Goal: Task Accomplishment & Management: Use online tool/utility

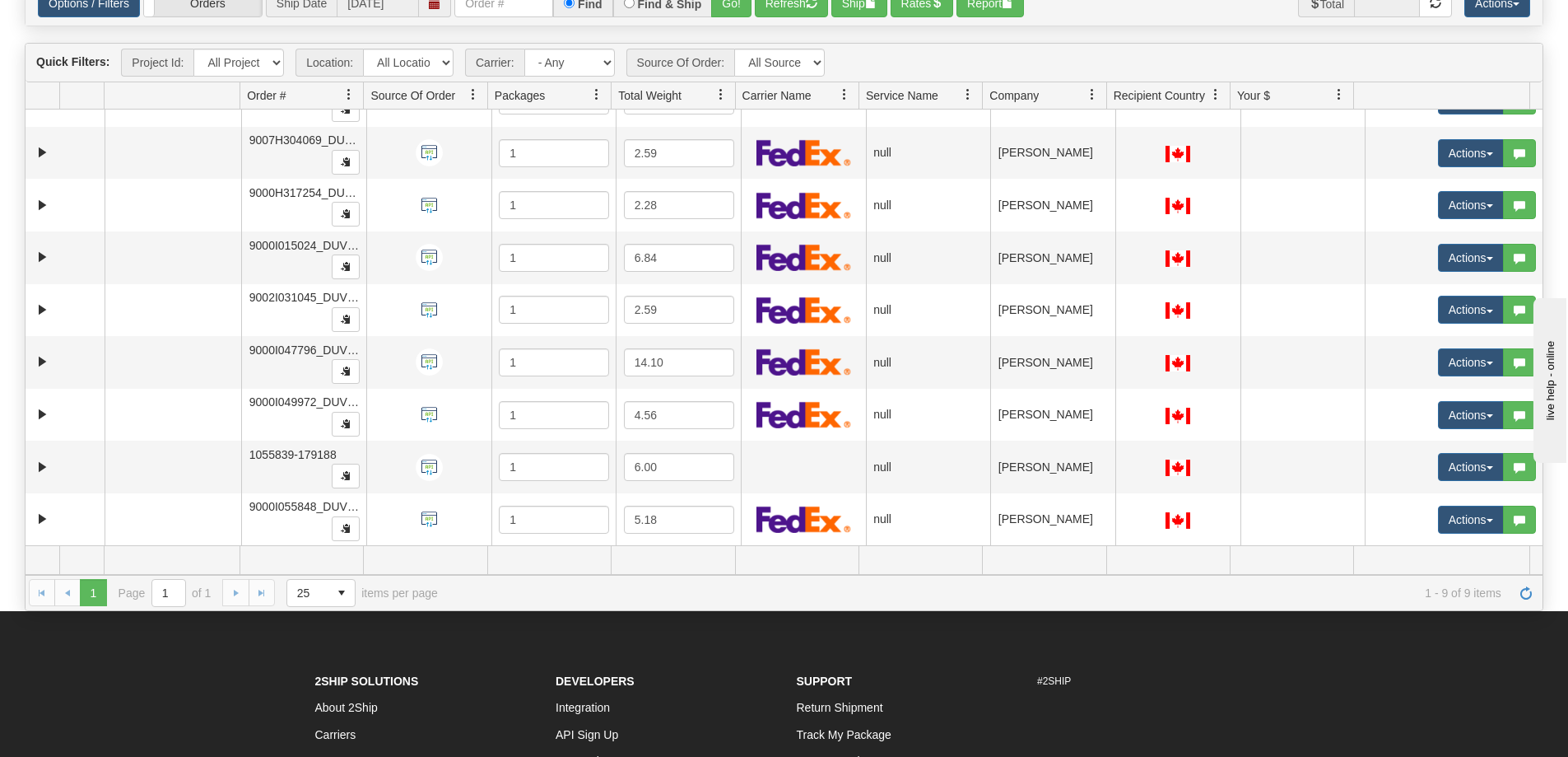
scroll to position [165, 0]
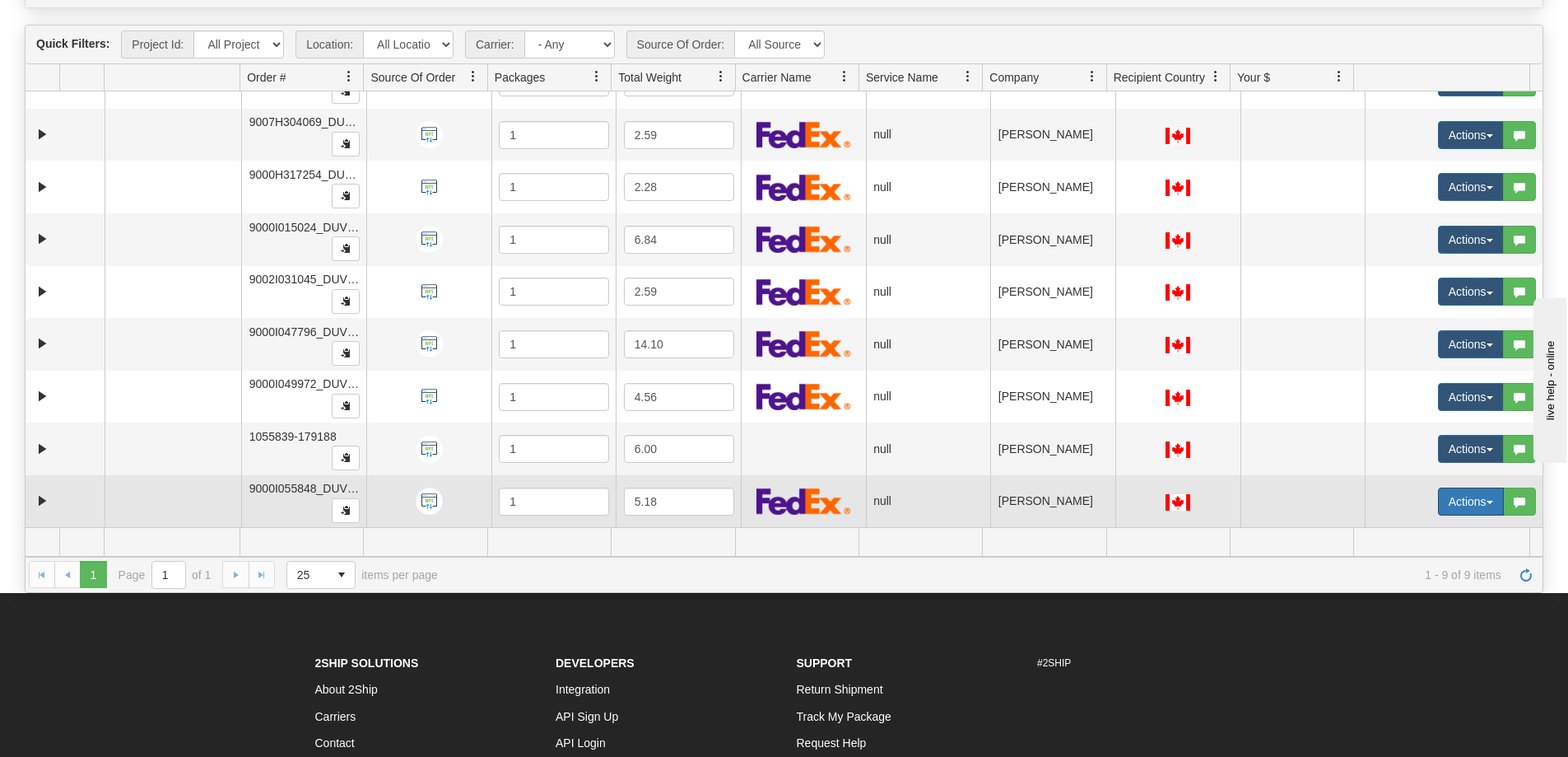
click at [1474, 500] on button "Actions" at bounding box center [1471, 501] width 66 height 28
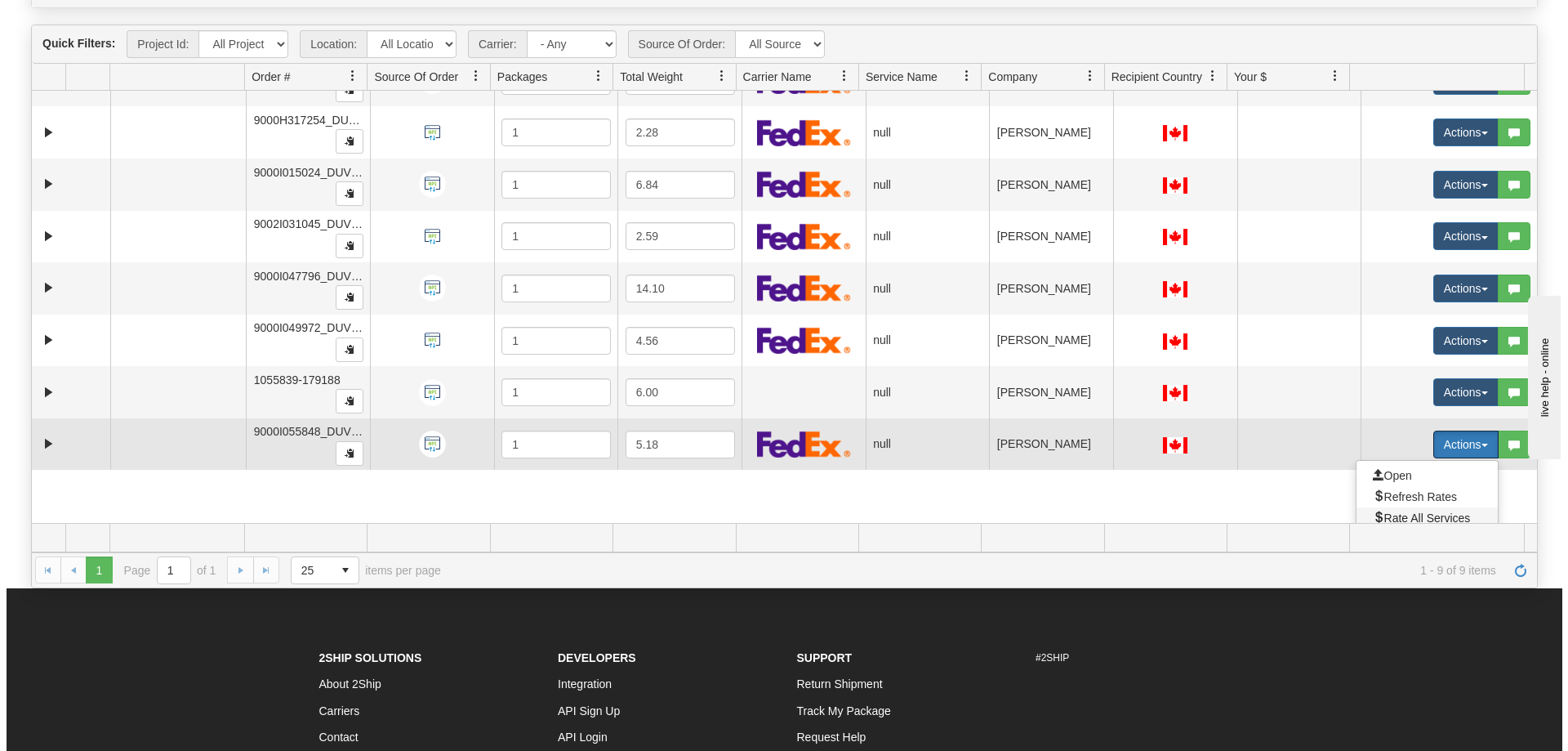
scroll to position [117, 0]
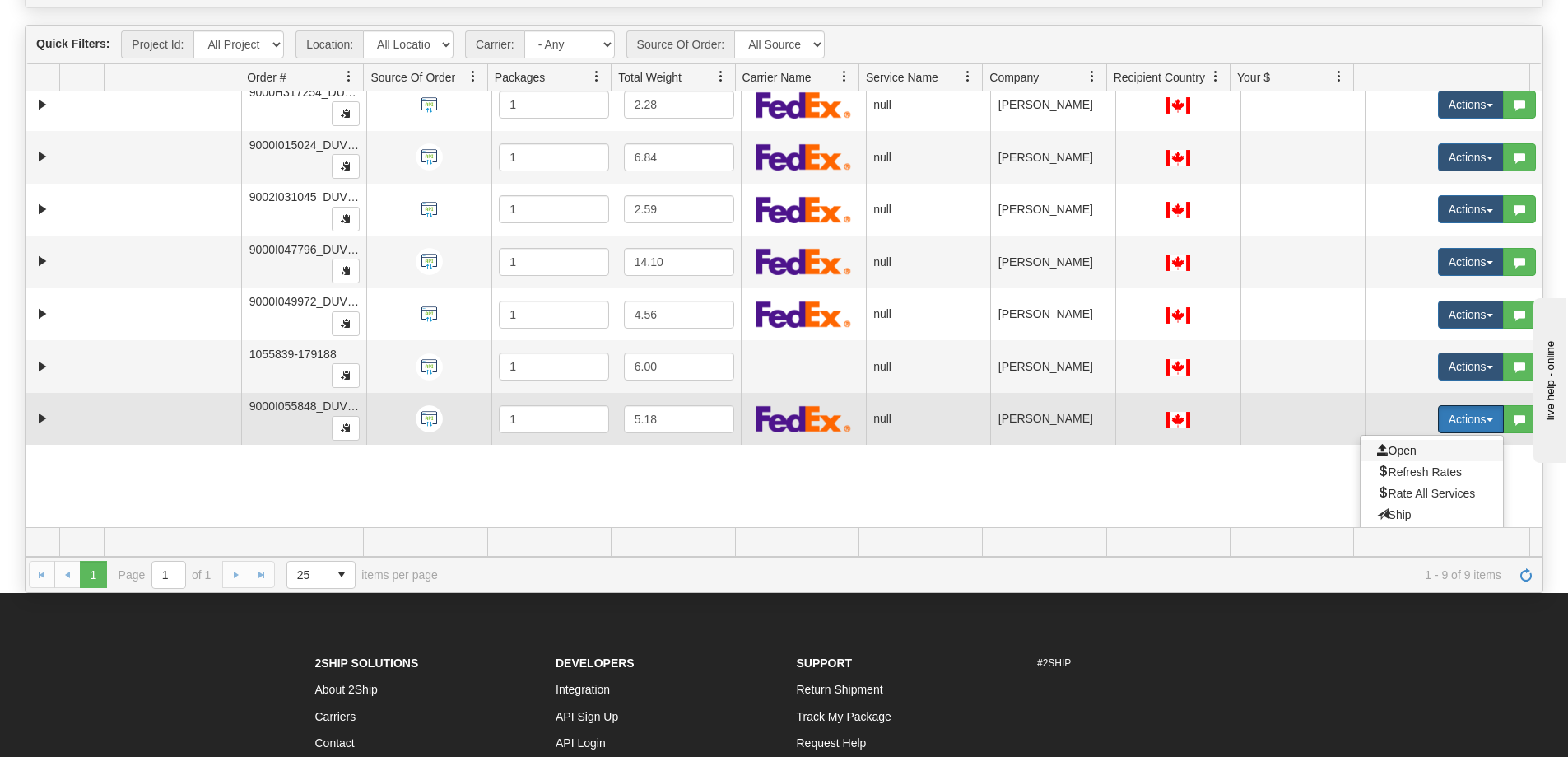
click at [1394, 450] on span "Open" at bounding box center [1397, 450] width 40 height 13
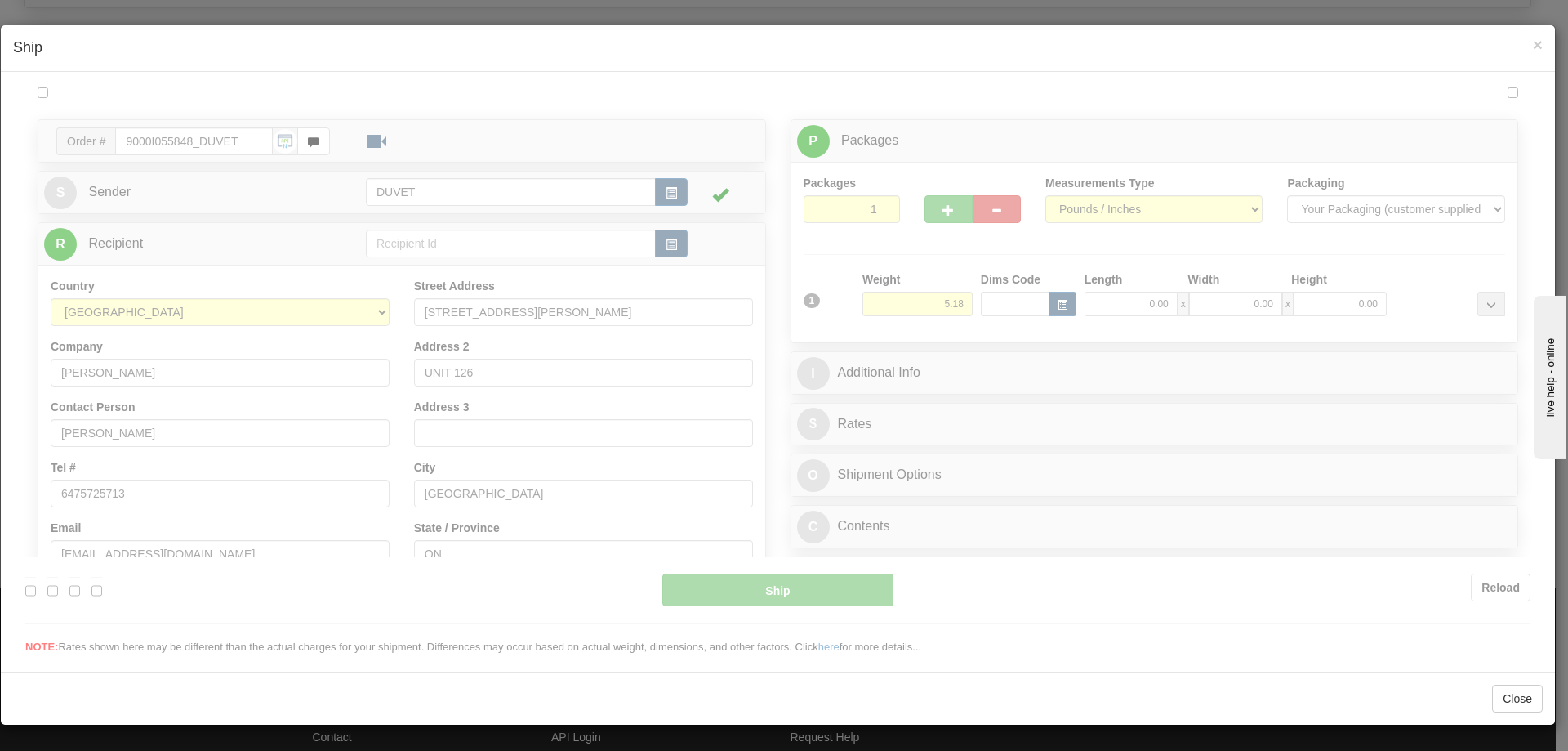
scroll to position [0, 0]
type input "11:58"
type input "16:00"
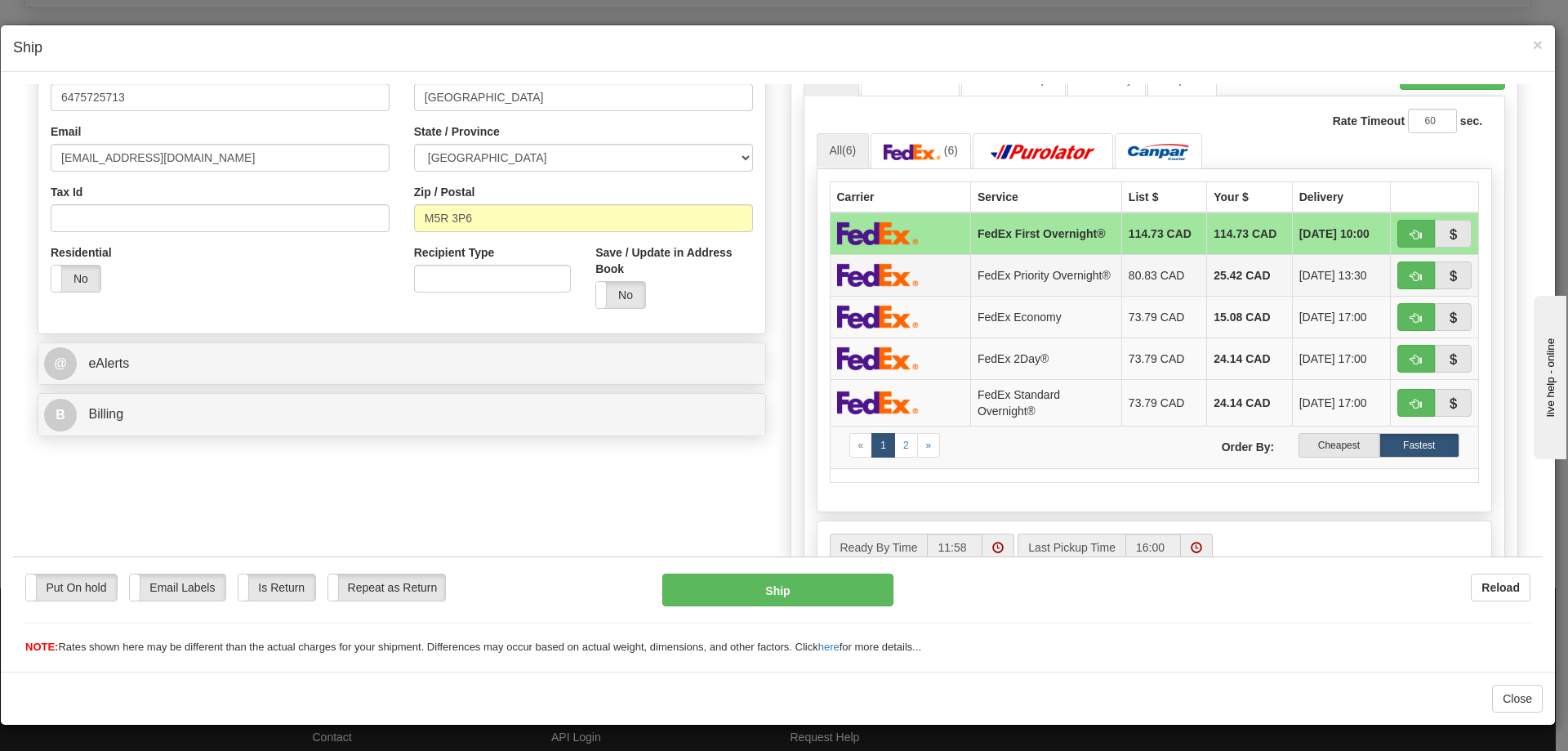
scroll to position [409, 0]
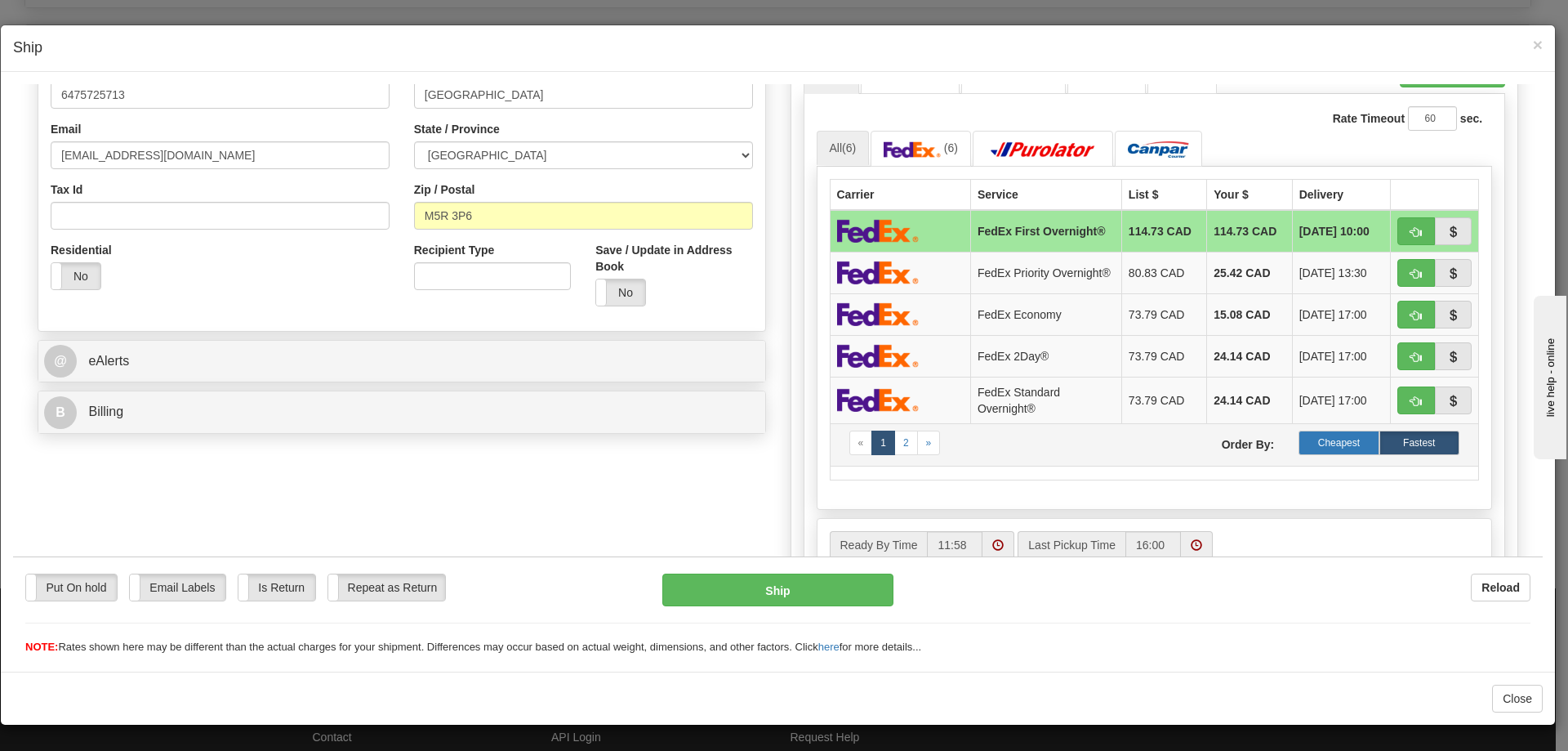
click at [1314, 441] on label "Cheapest" at bounding box center [1338, 442] width 80 height 25
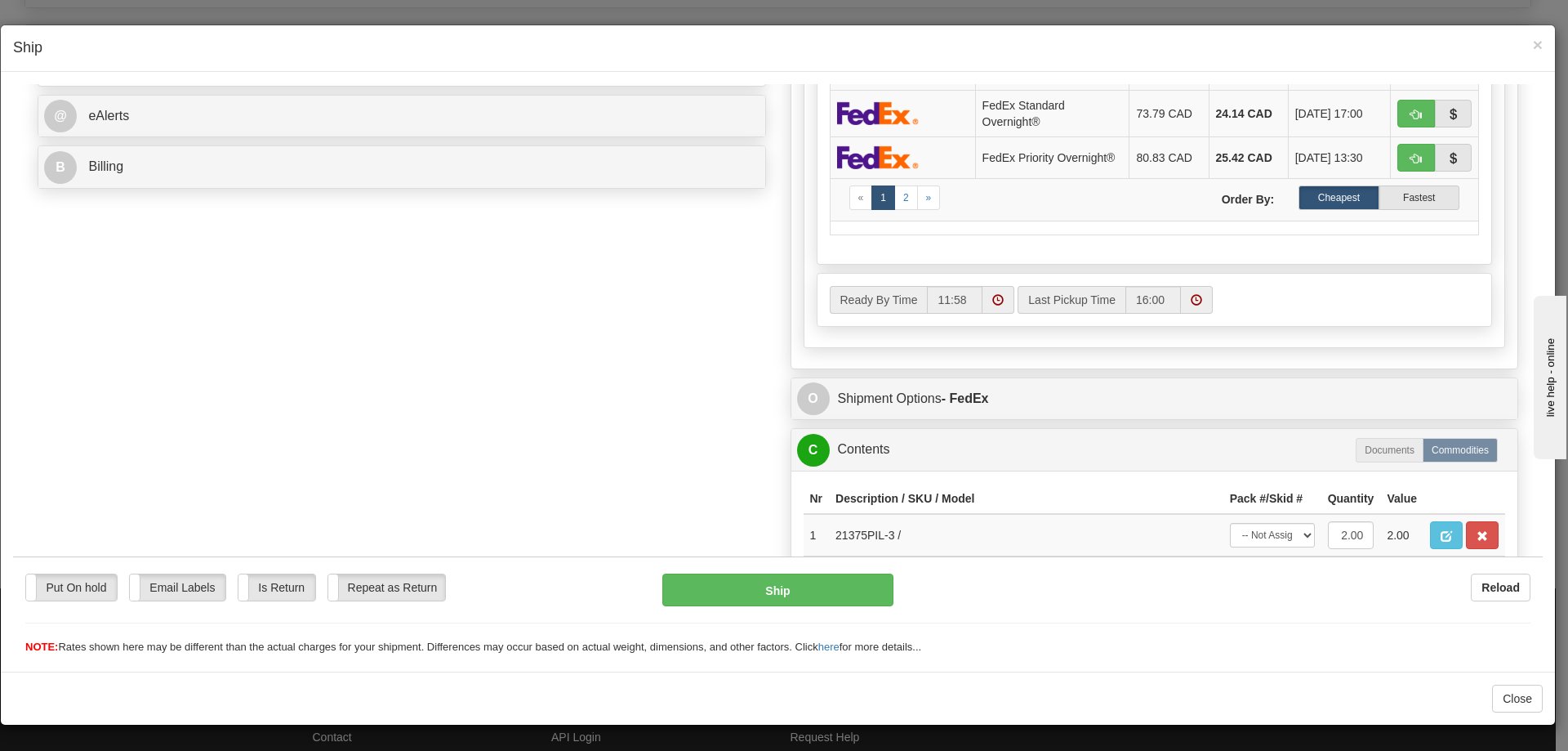
scroll to position [735, 0]
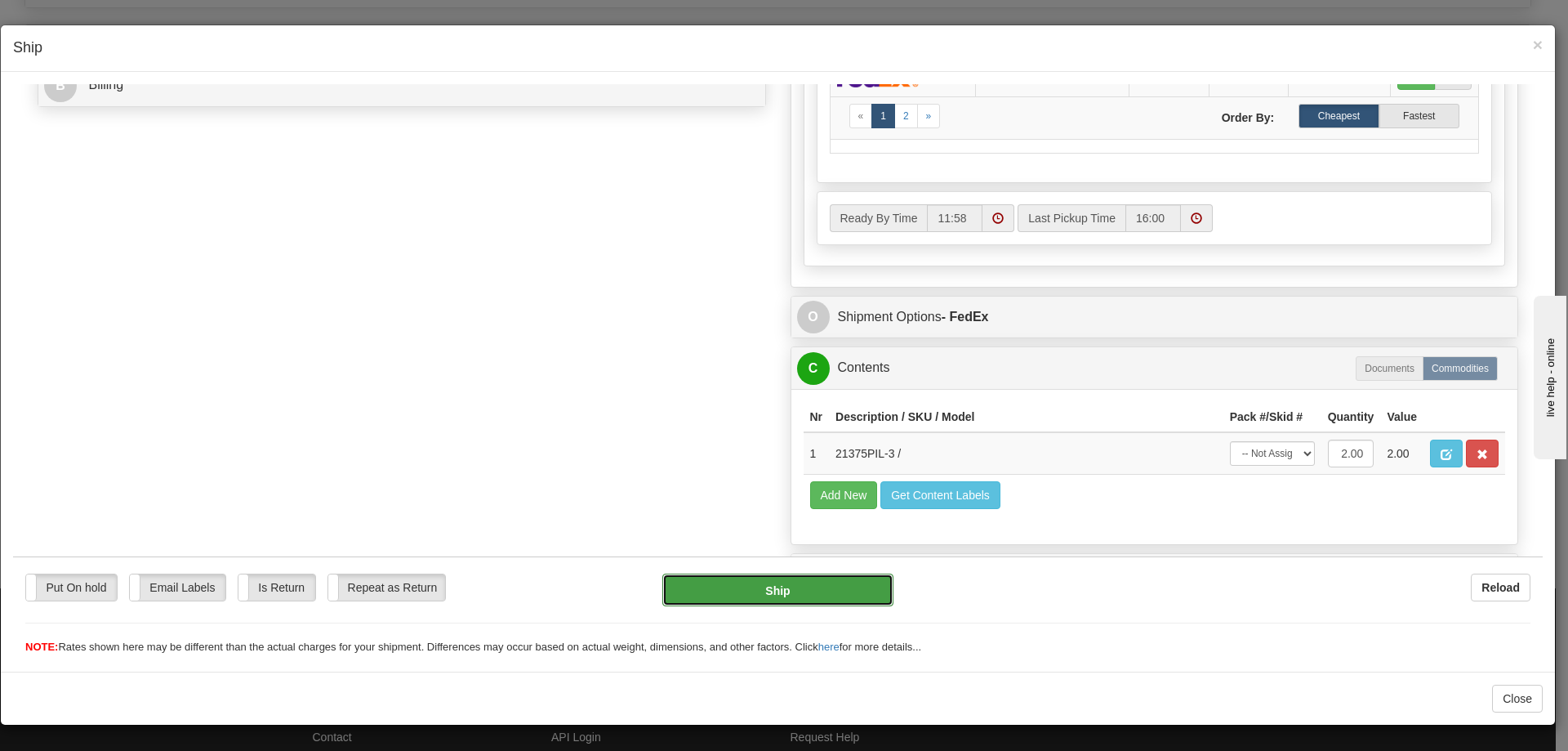
click at [771, 587] on button "Ship" at bounding box center [777, 589] width 231 height 33
type input "92"
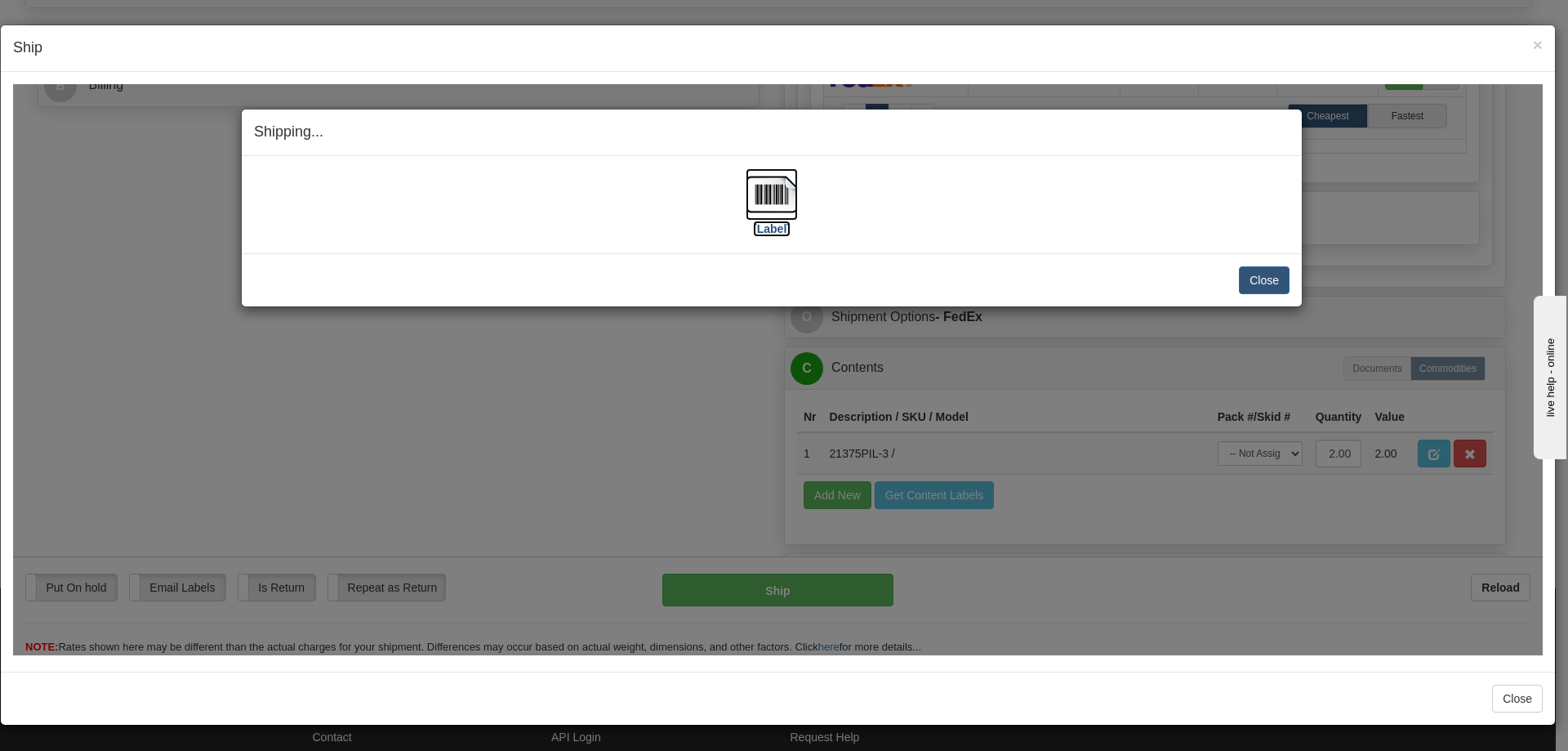
click at [770, 185] on img at bounding box center [772, 194] width 53 height 53
click at [1265, 277] on button "Close" at bounding box center [1264, 279] width 51 height 28
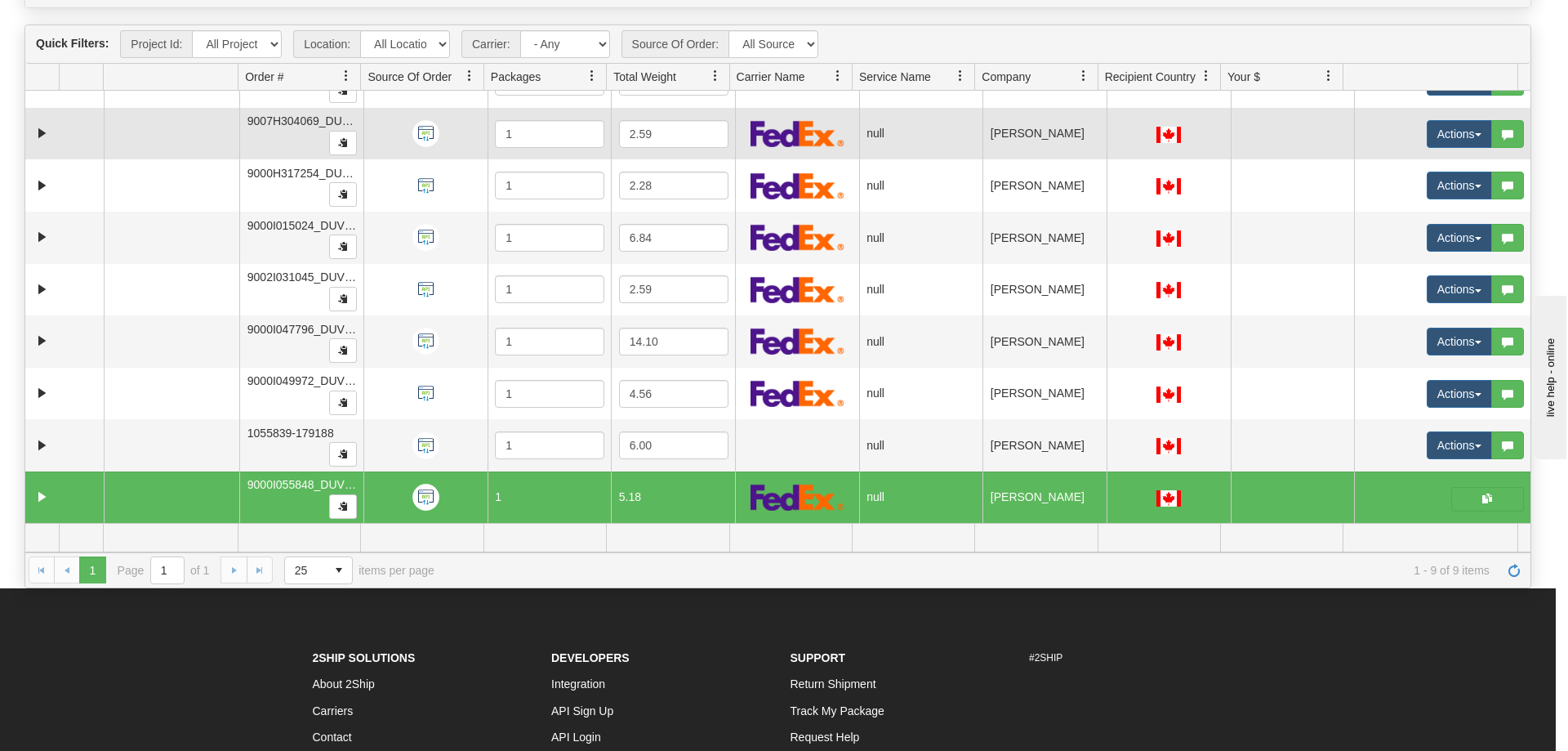
scroll to position [0, 0]
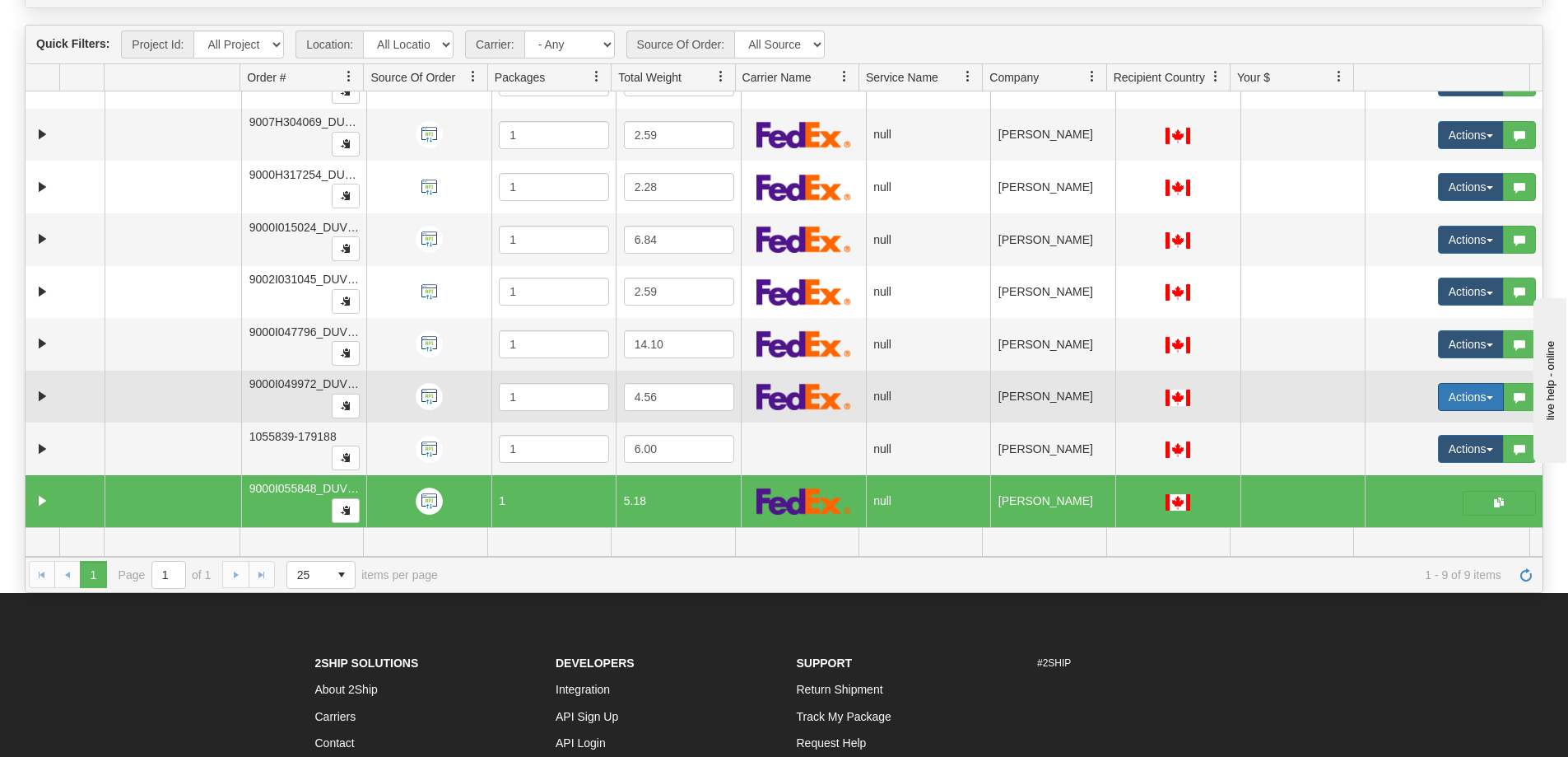
click at [1486, 396] on span "button" at bounding box center [1489, 398] width 7 height 3
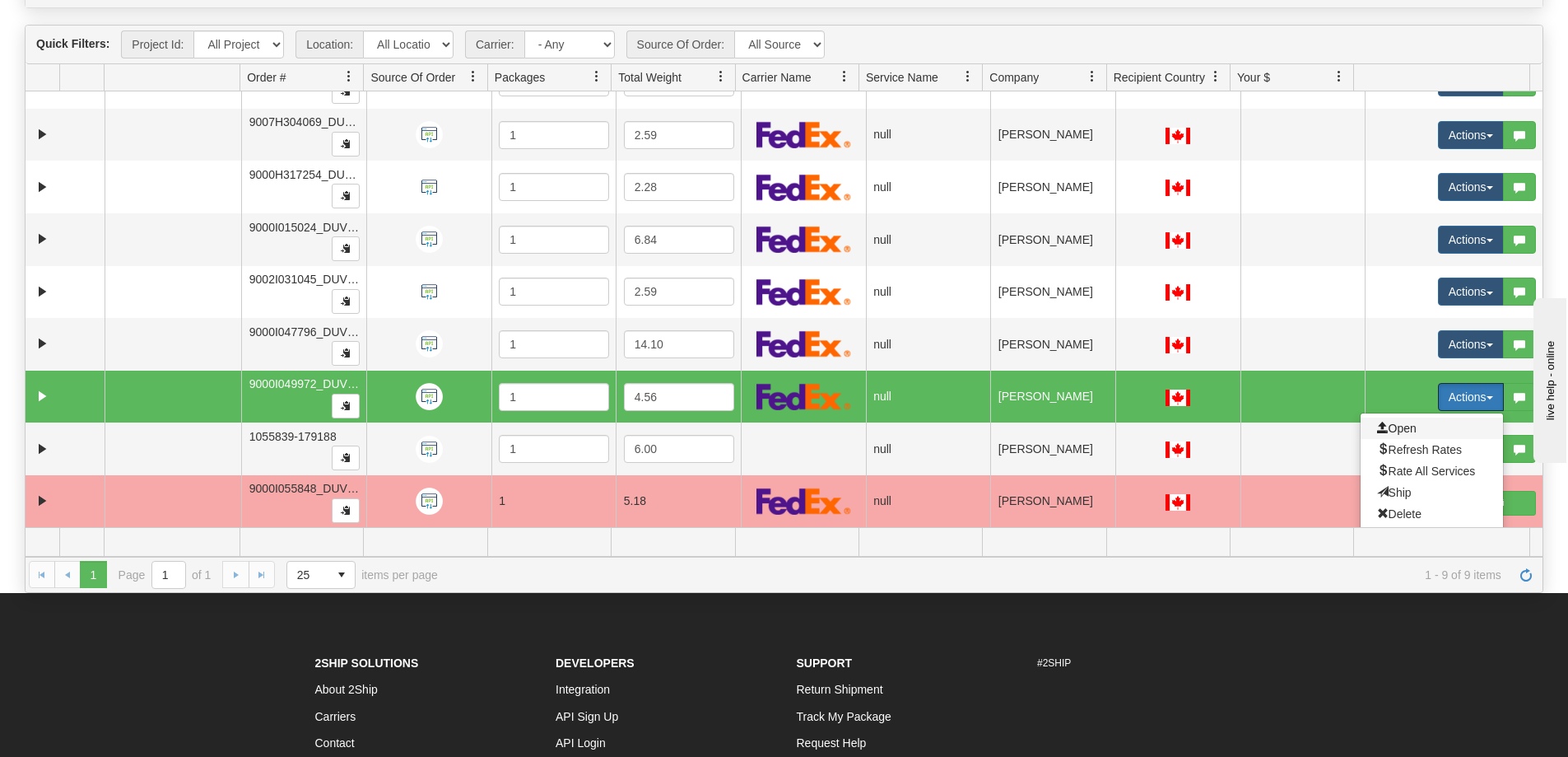
click at [1395, 429] on span "Open" at bounding box center [1397, 429] width 40 height 13
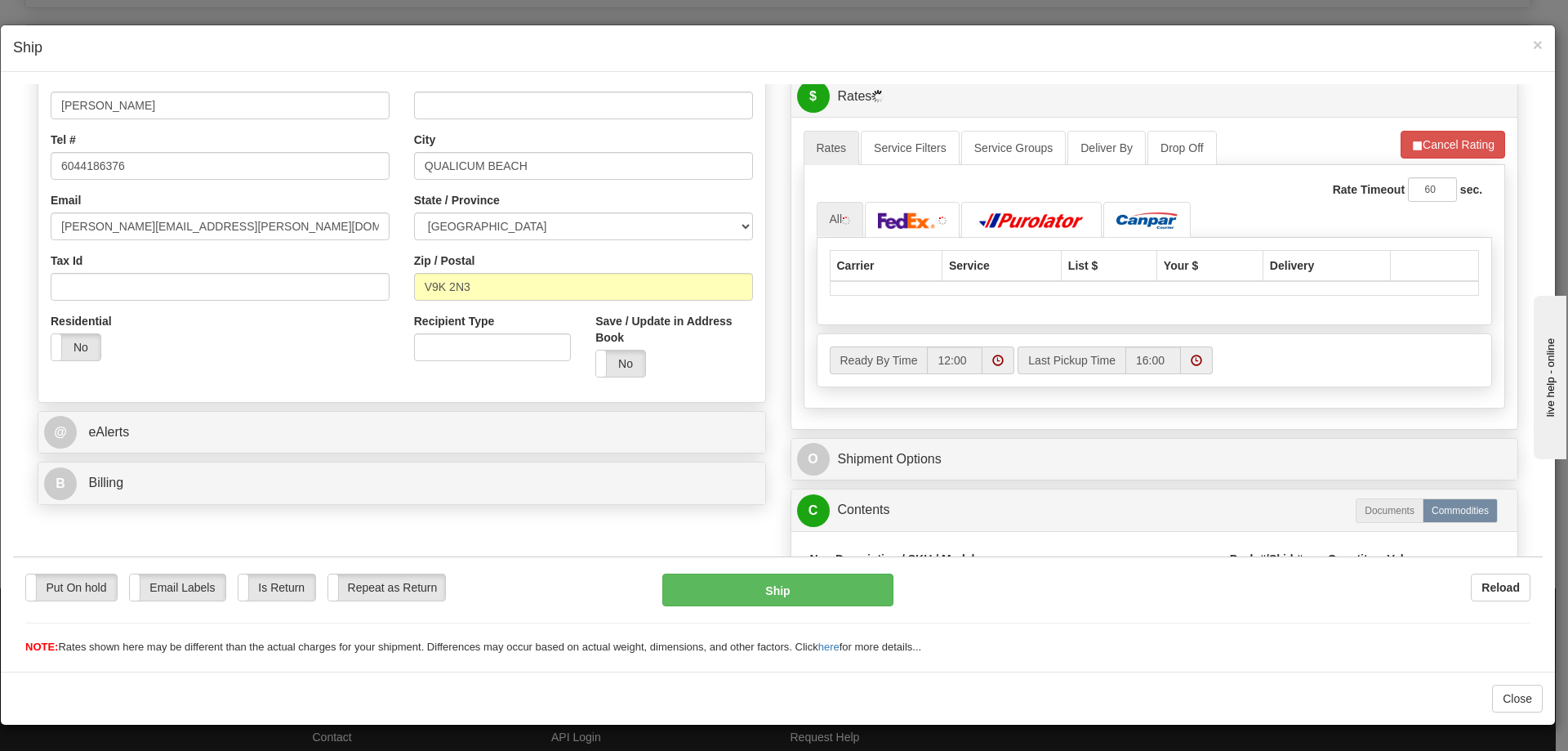
scroll to position [490, 0]
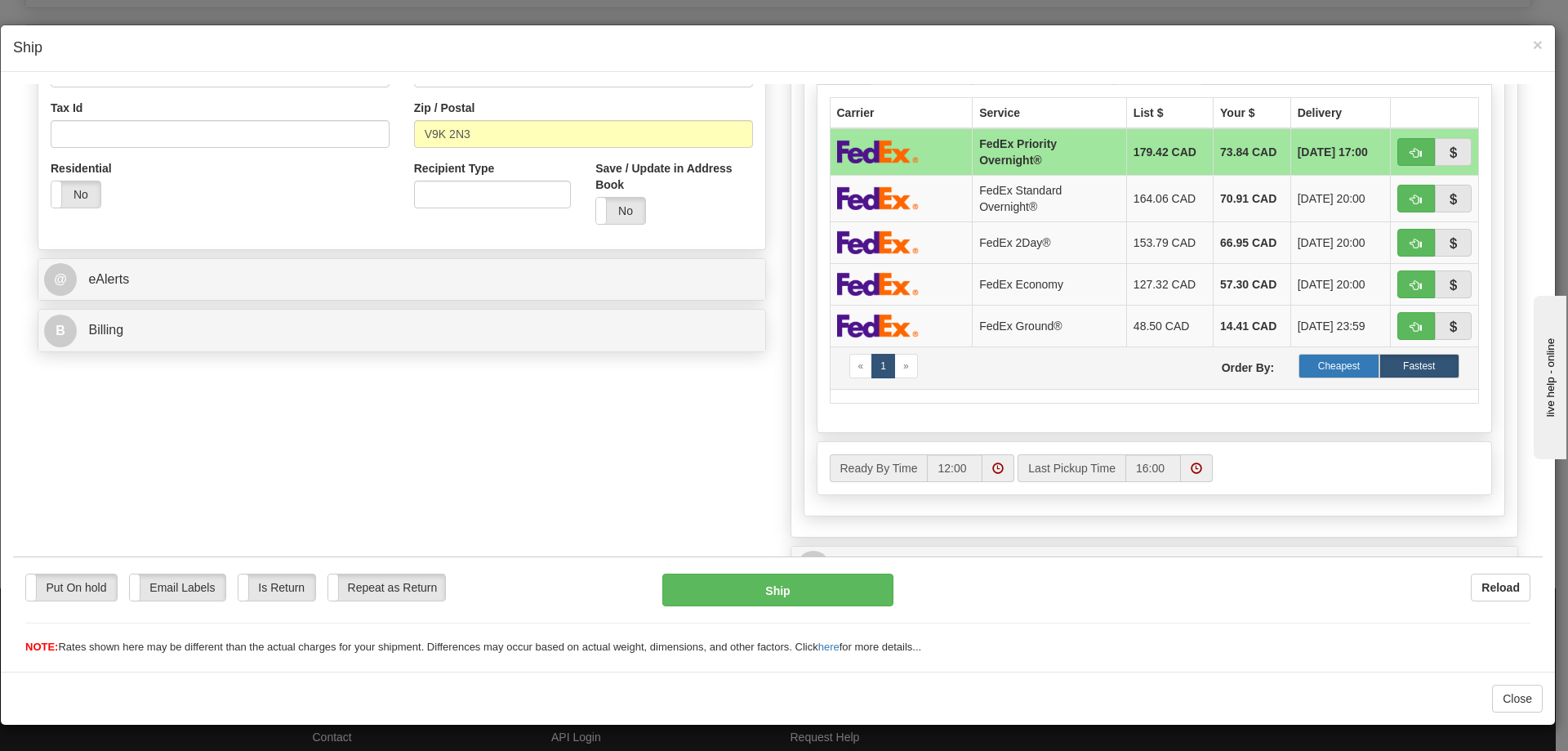
click at [1324, 369] on label "Cheapest" at bounding box center [1338, 365] width 80 height 25
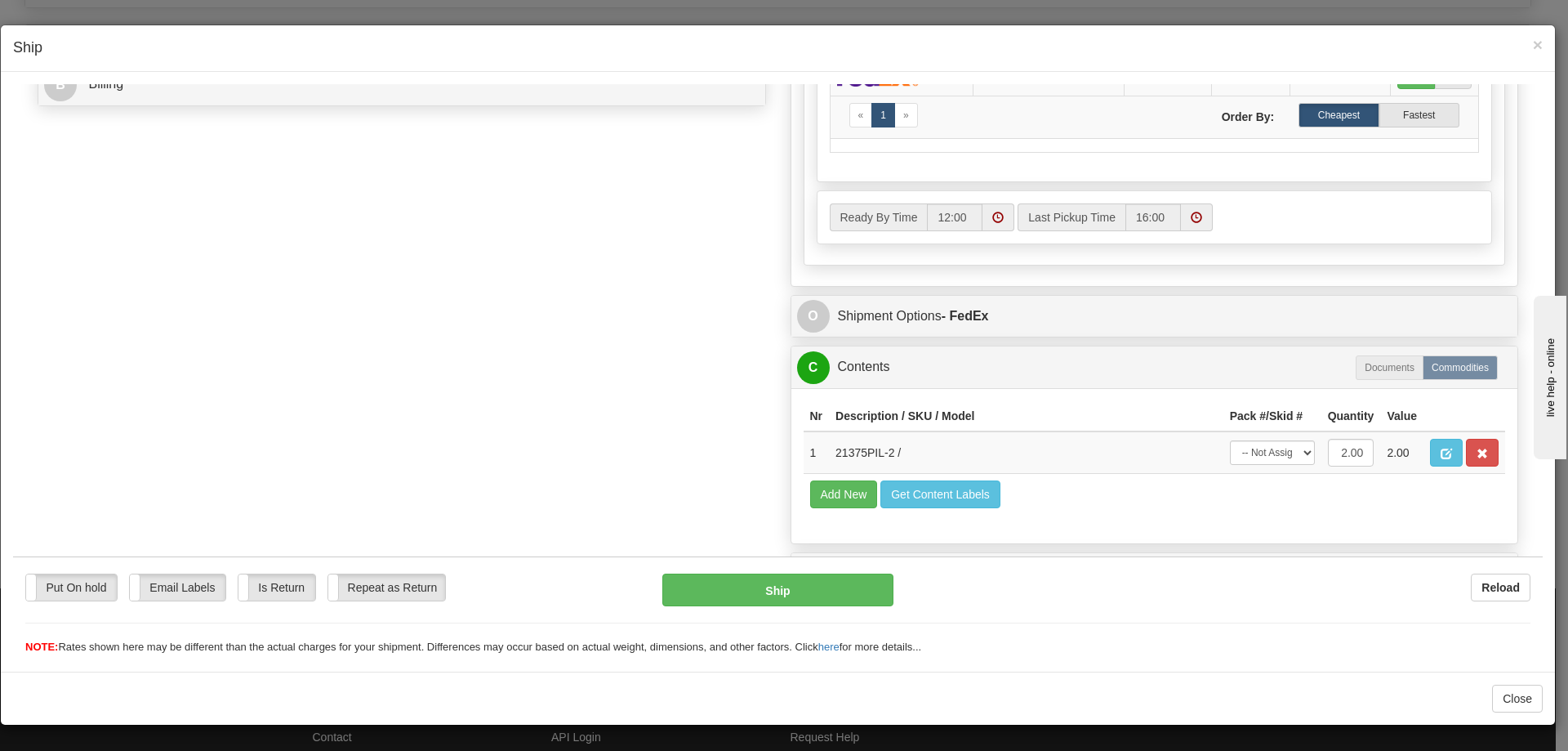
scroll to position [772, 0]
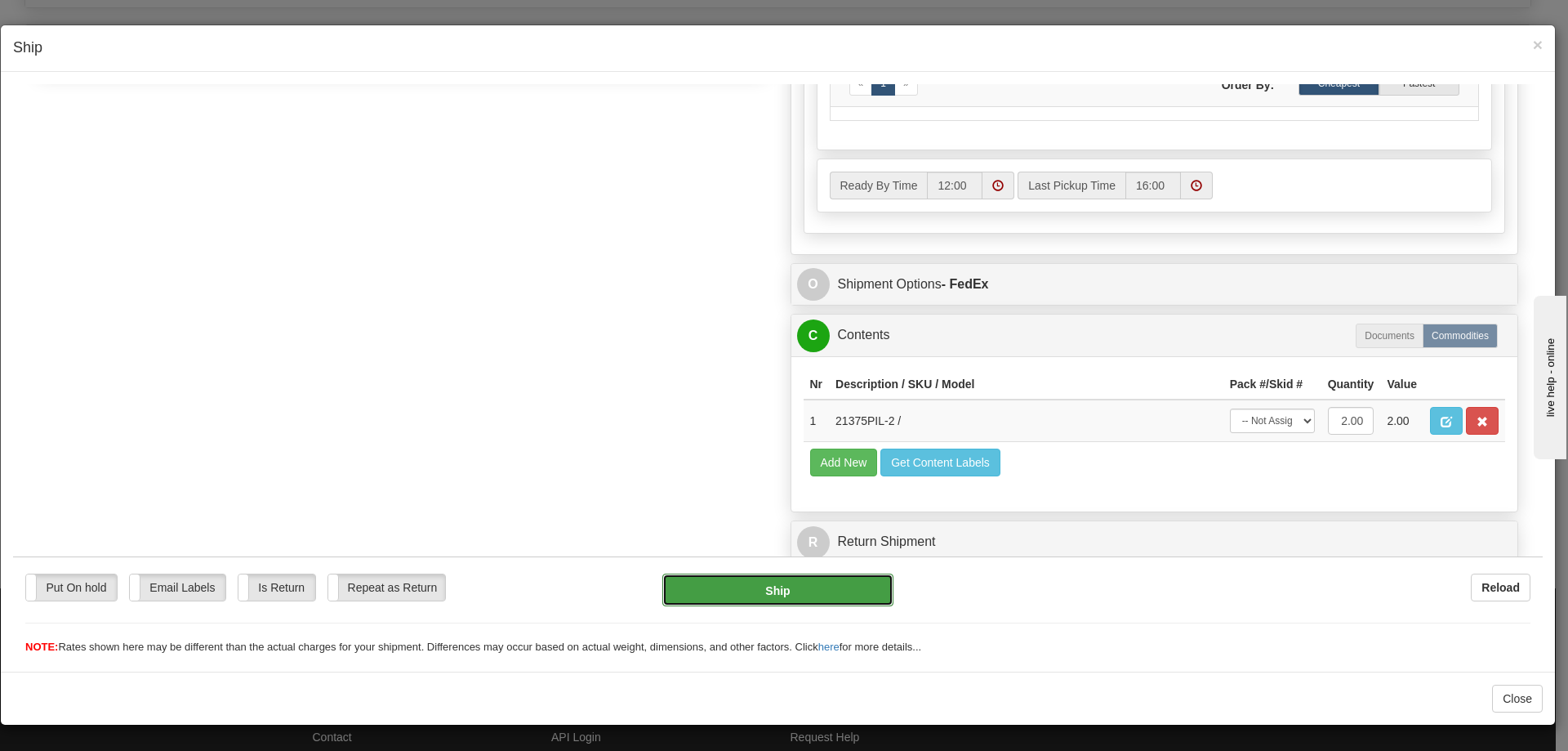
click at [774, 588] on button "Ship" at bounding box center [777, 589] width 231 height 33
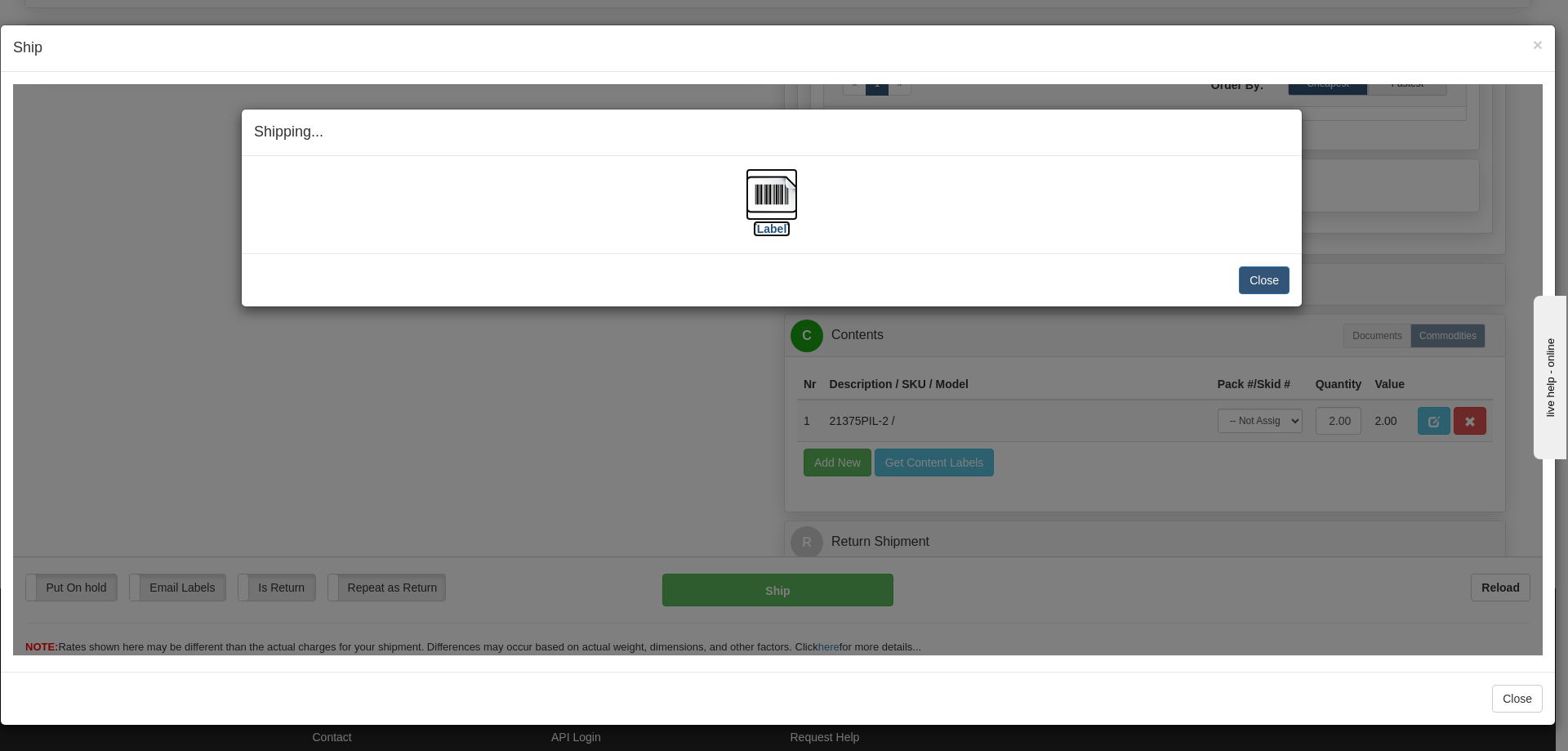
click at [777, 187] on img at bounding box center [772, 194] width 53 height 53
click at [1271, 274] on button "Close" at bounding box center [1264, 279] width 51 height 28
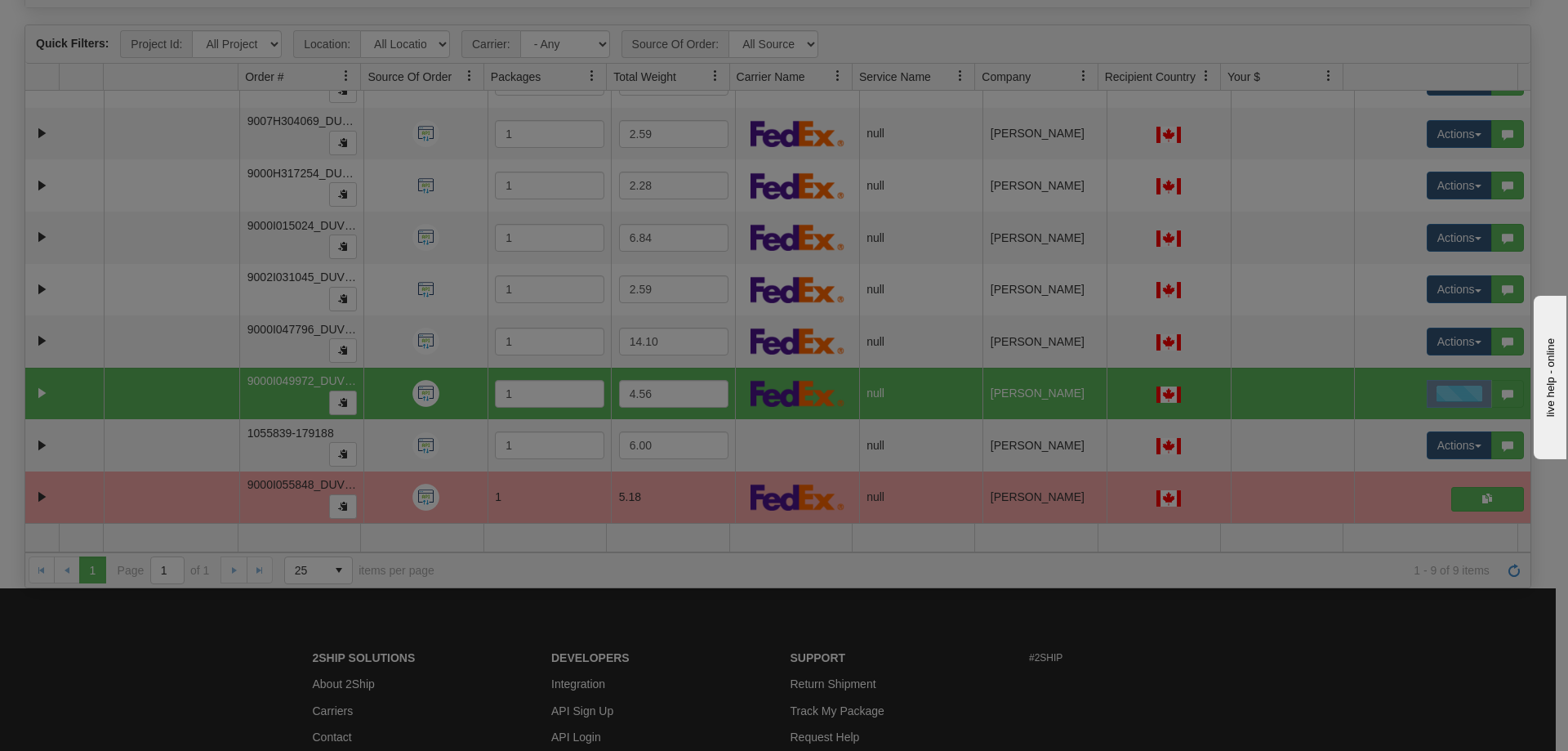
scroll to position [0, 0]
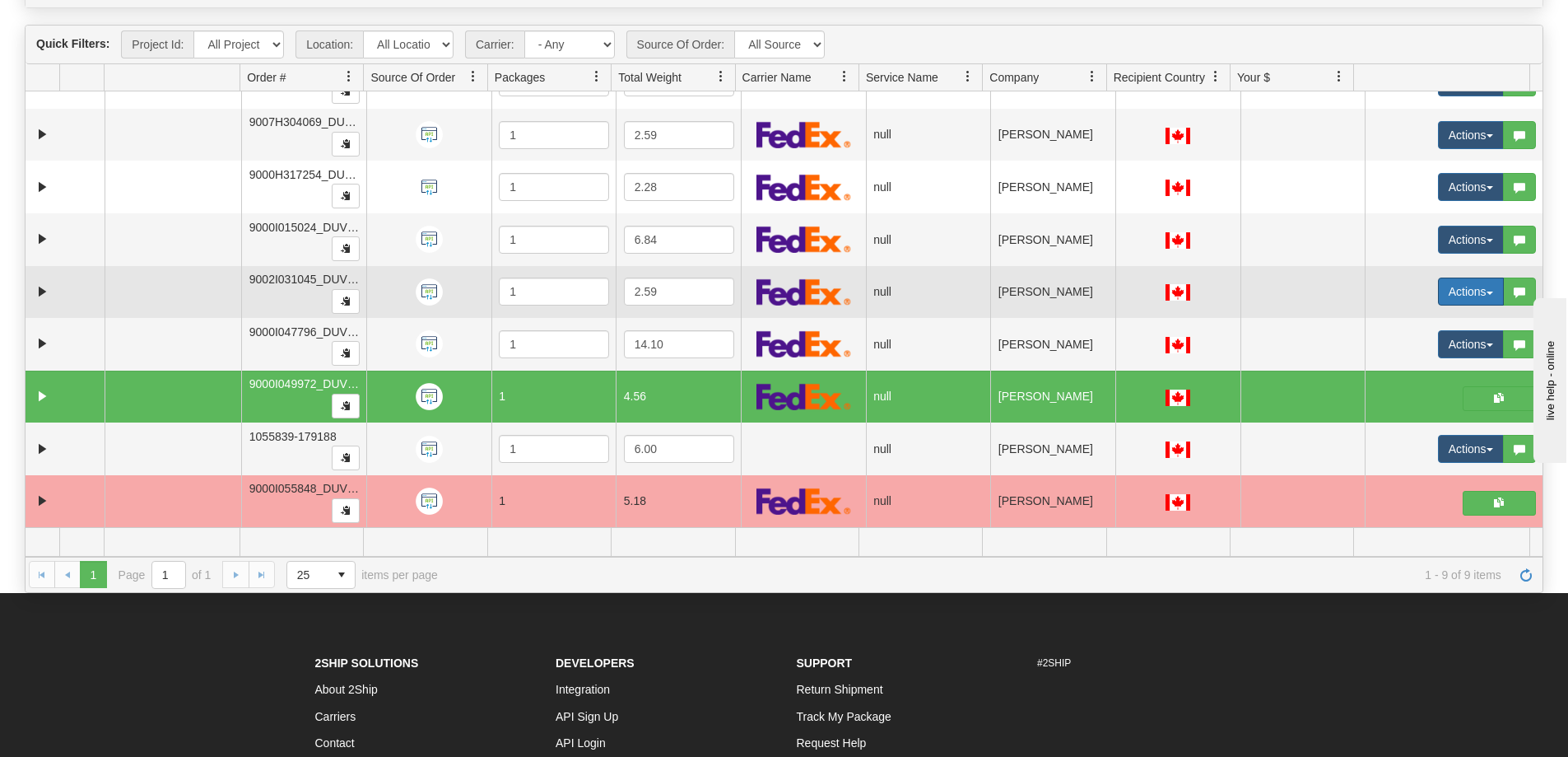
click at [1475, 288] on button "Actions" at bounding box center [1471, 291] width 66 height 28
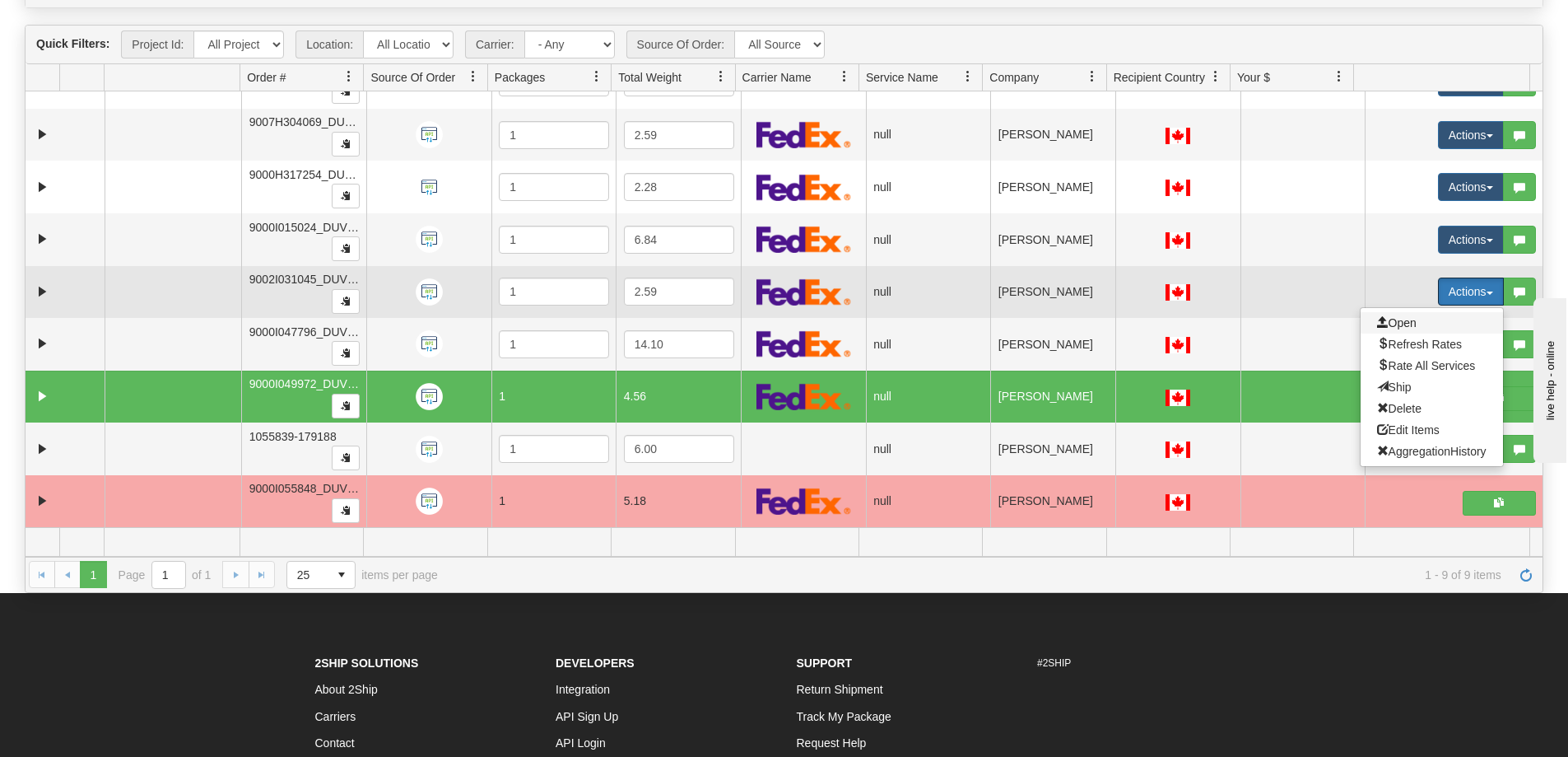
click at [1392, 326] on span "Open" at bounding box center [1397, 323] width 40 height 13
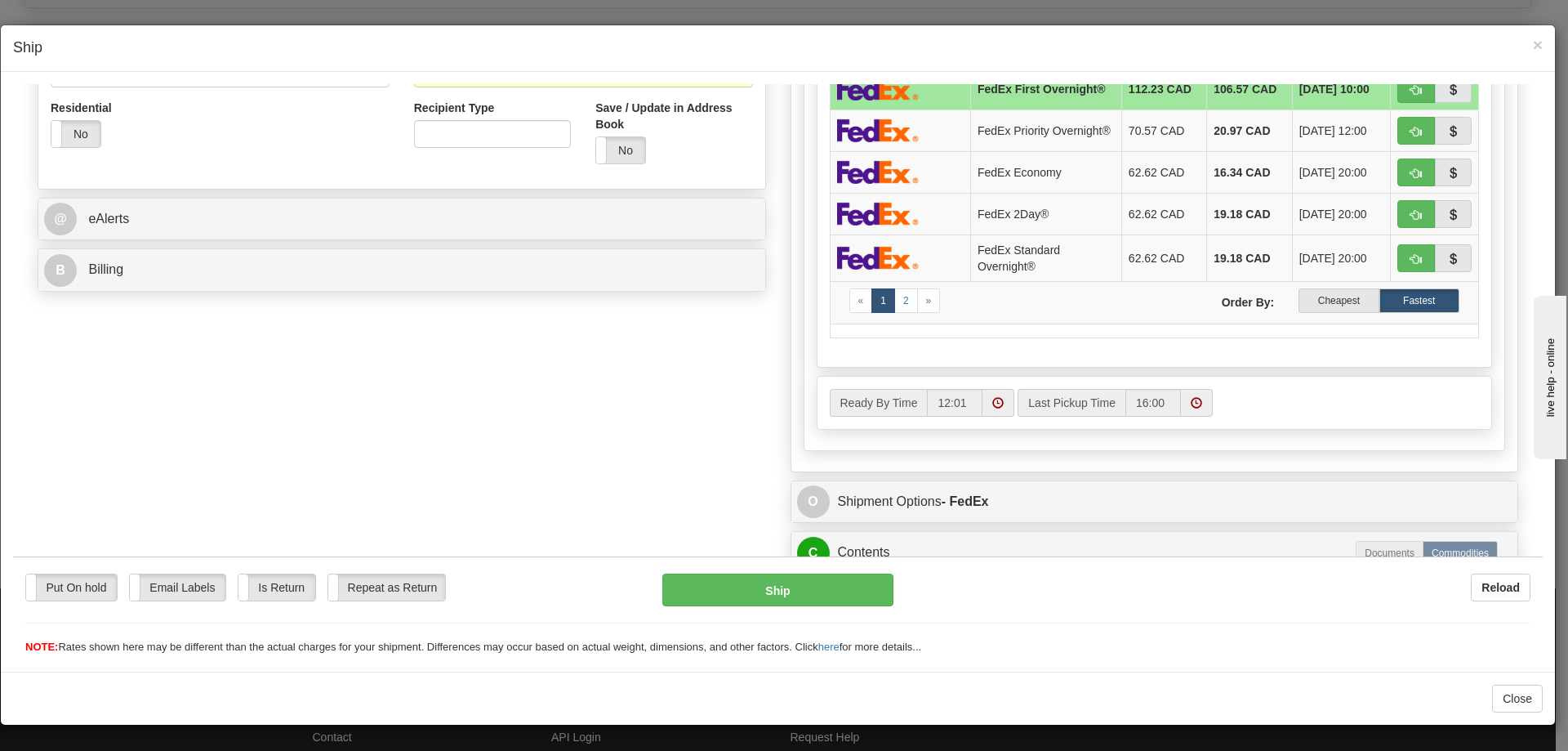
scroll to position [572, 0]
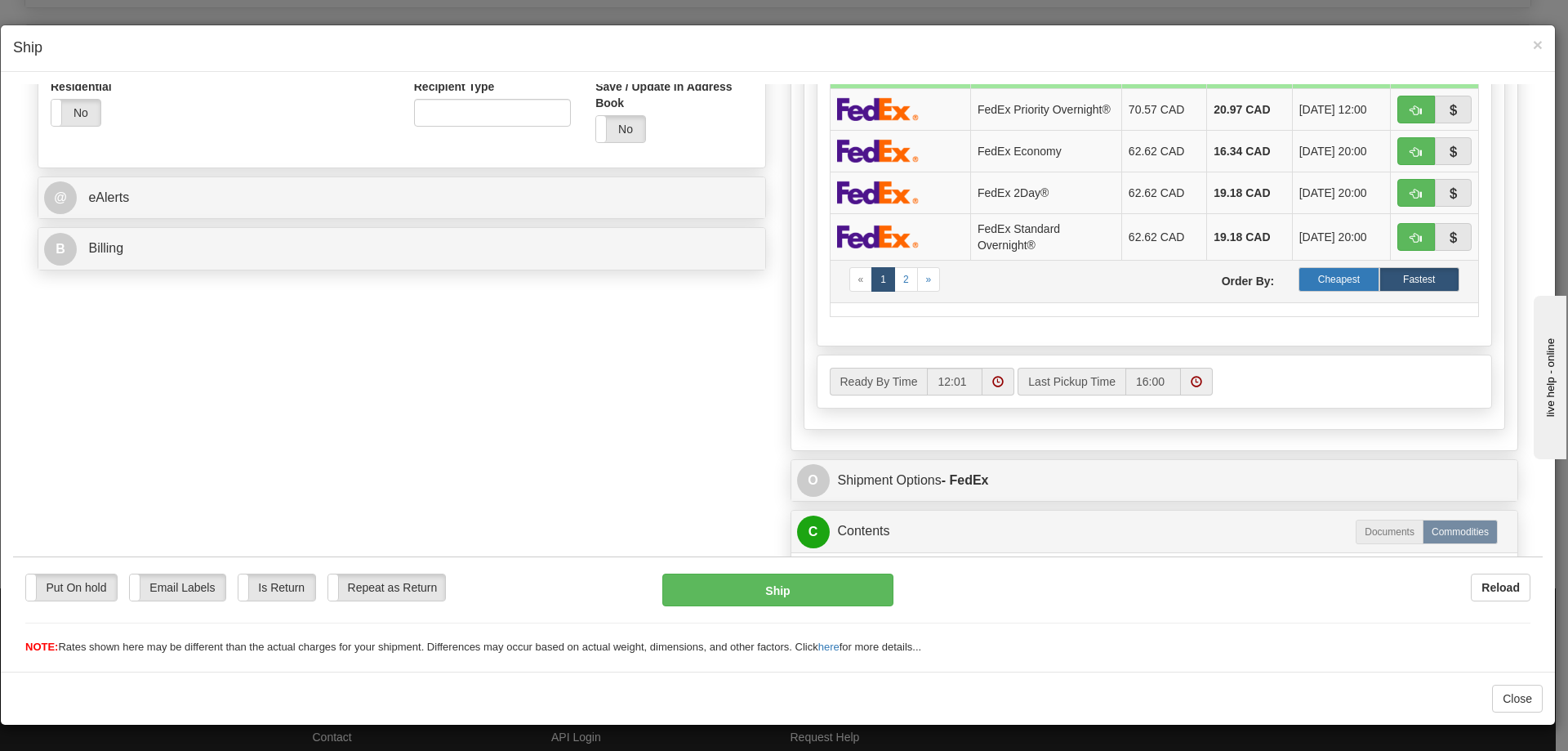
click at [1325, 280] on label "Cheapest" at bounding box center [1338, 278] width 80 height 25
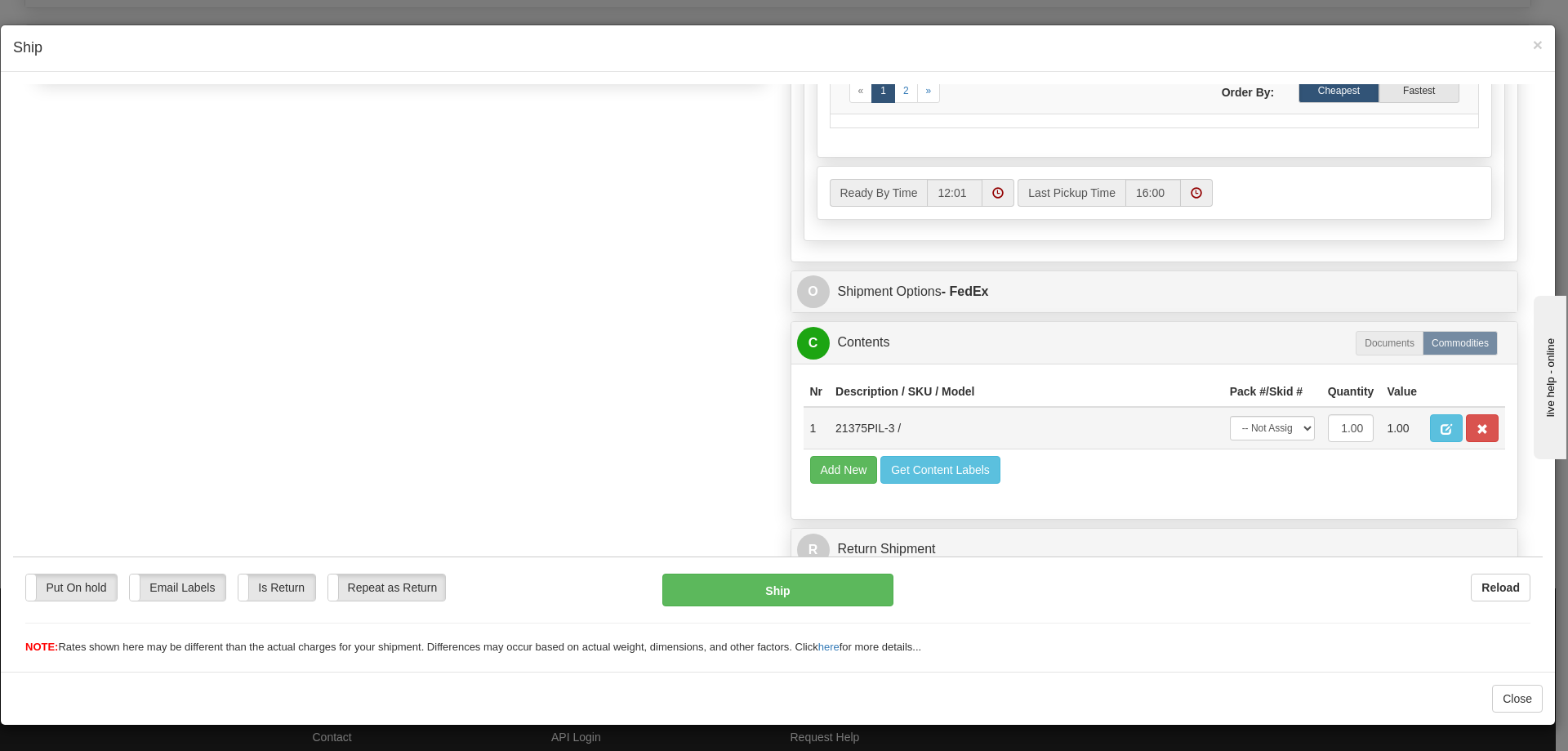
scroll to position [772, 0]
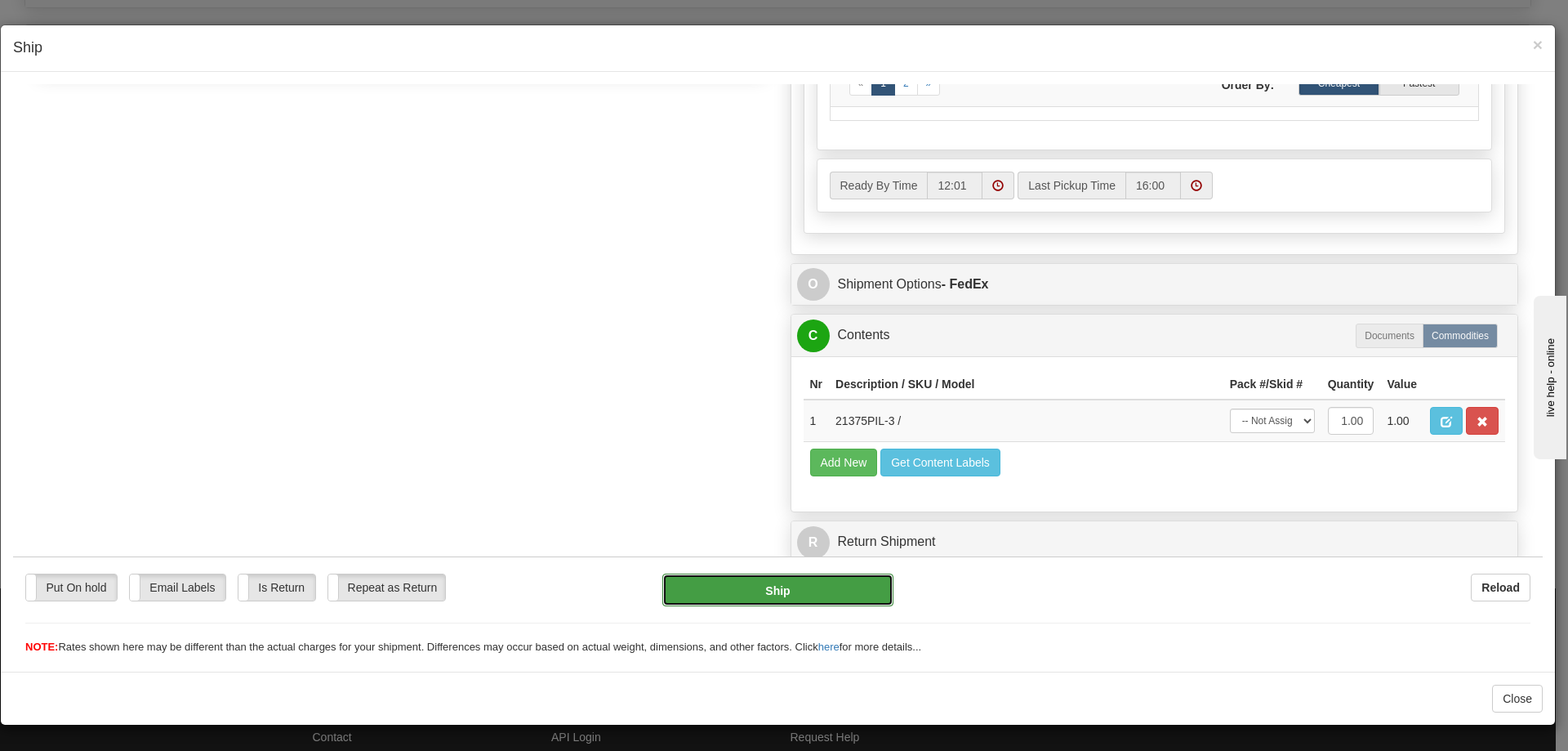
click at [779, 583] on button "Ship" at bounding box center [777, 589] width 231 height 33
type input "92"
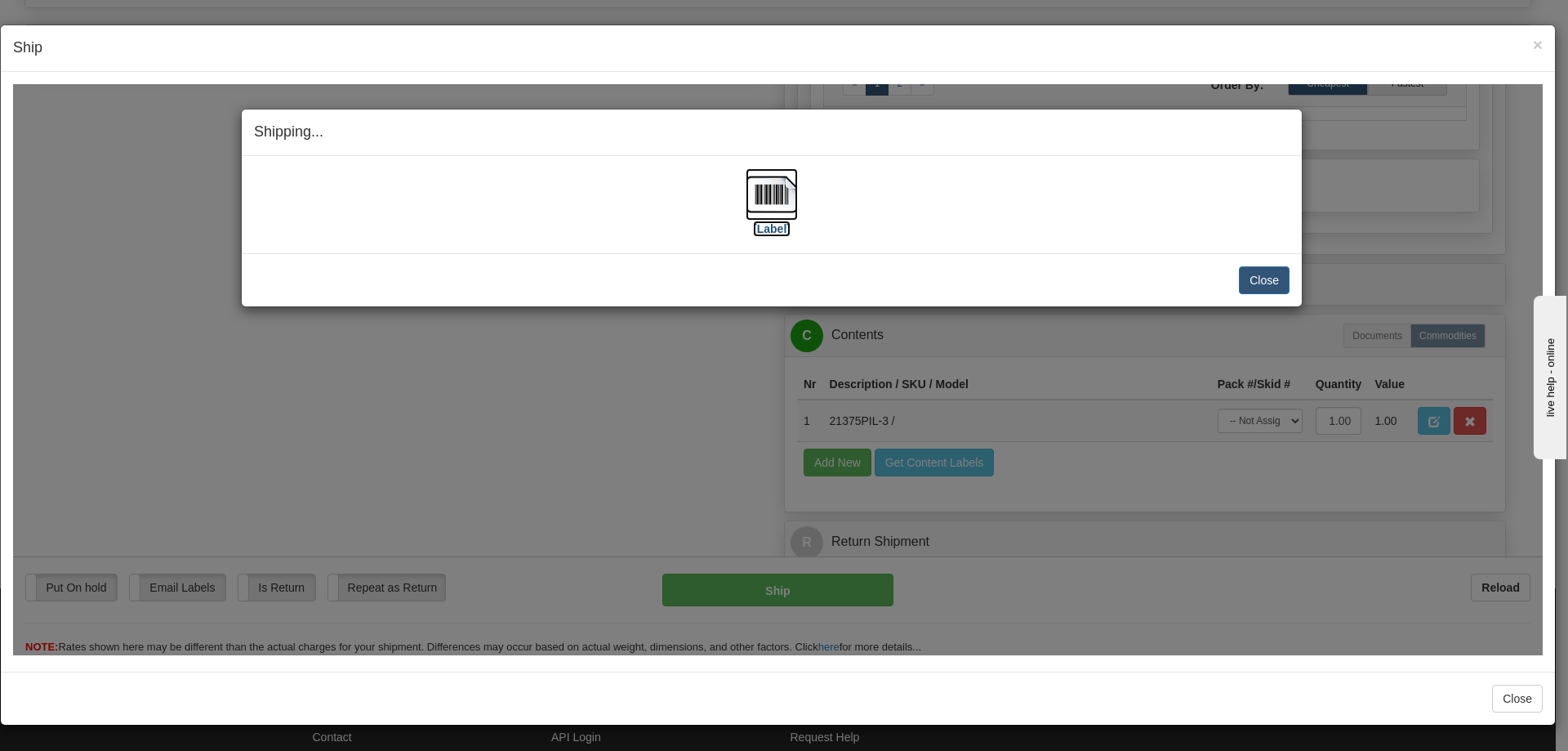
click at [771, 183] on img at bounding box center [772, 194] width 53 height 53
click at [1259, 277] on button "Close" at bounding box center [1264, 279] width 51 height 28
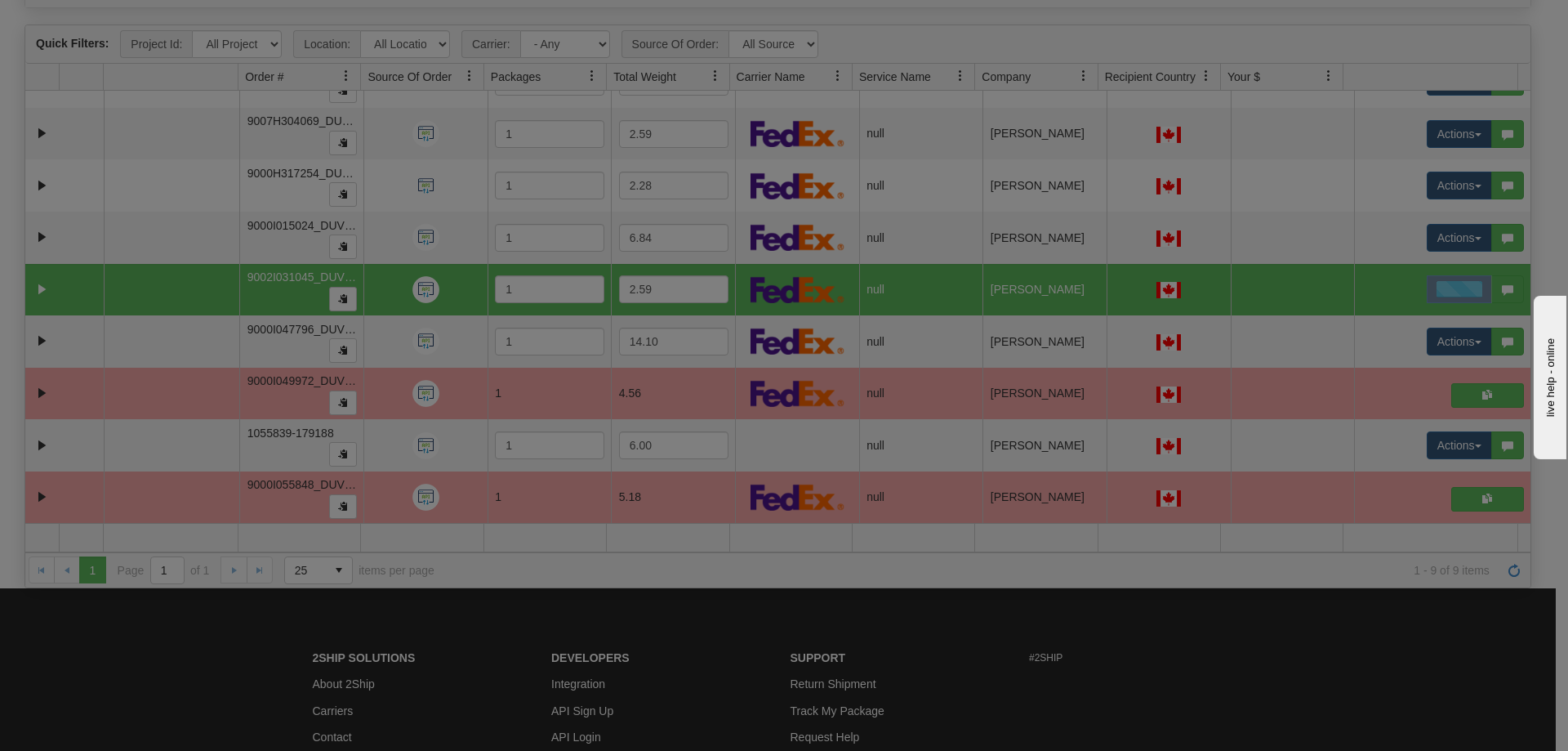
scroll to position [0, 0]
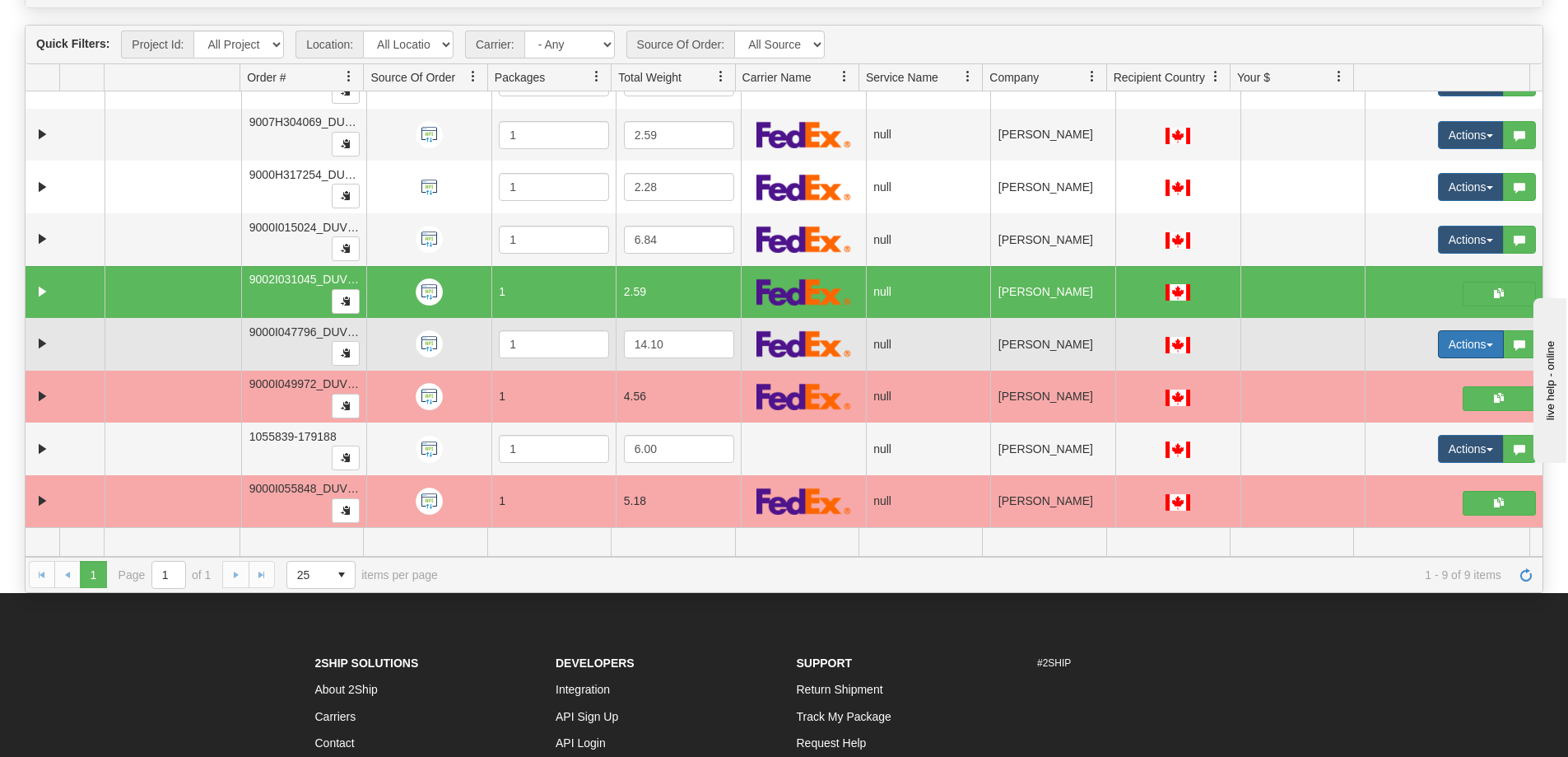
click at [1486, 346] on span "button" at bounding box center [1489, 345] width 7 height 3
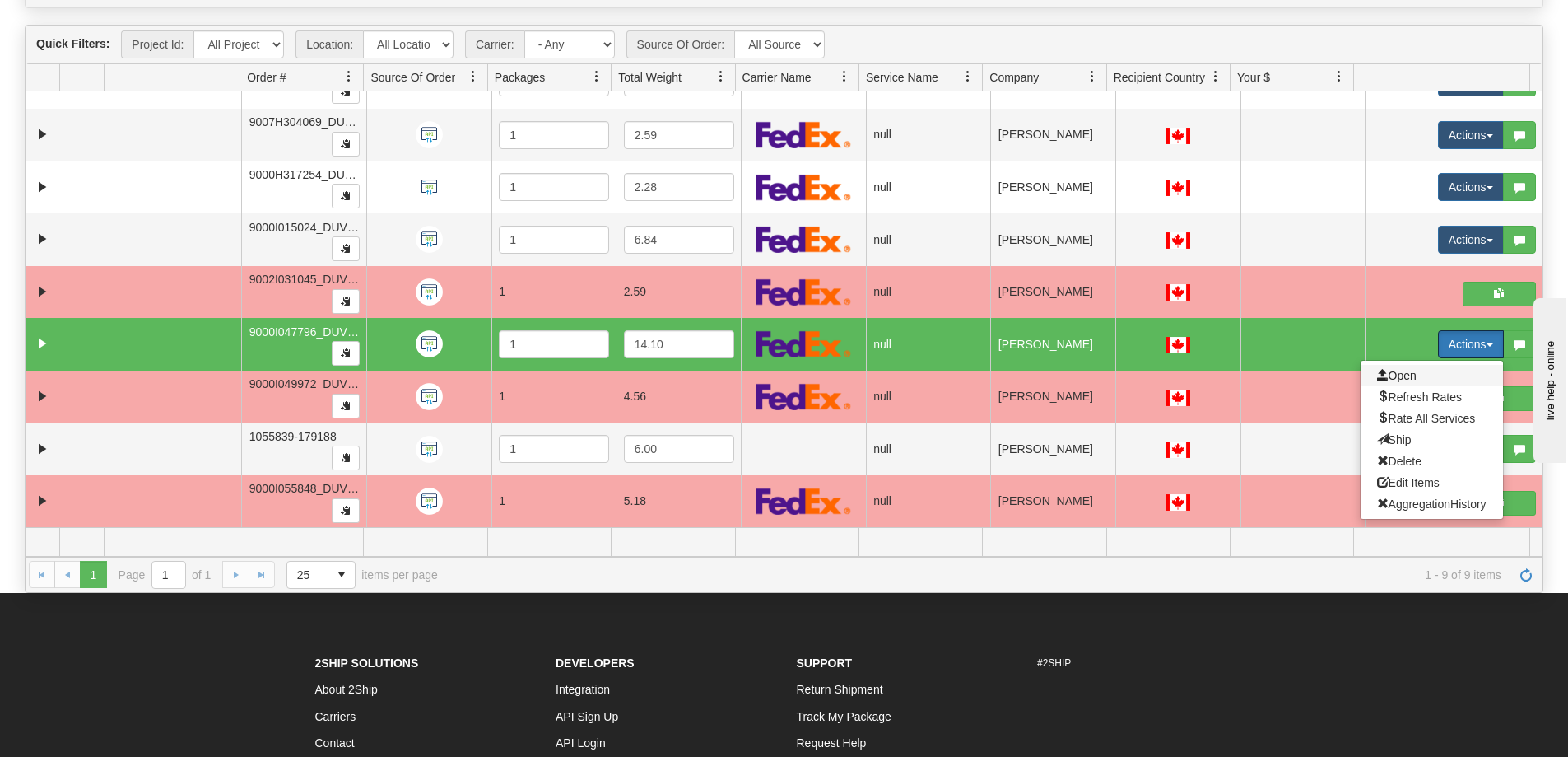
click at [1393, 372] on span "Open" at bounding box center [1397, 376] width 40 height 13
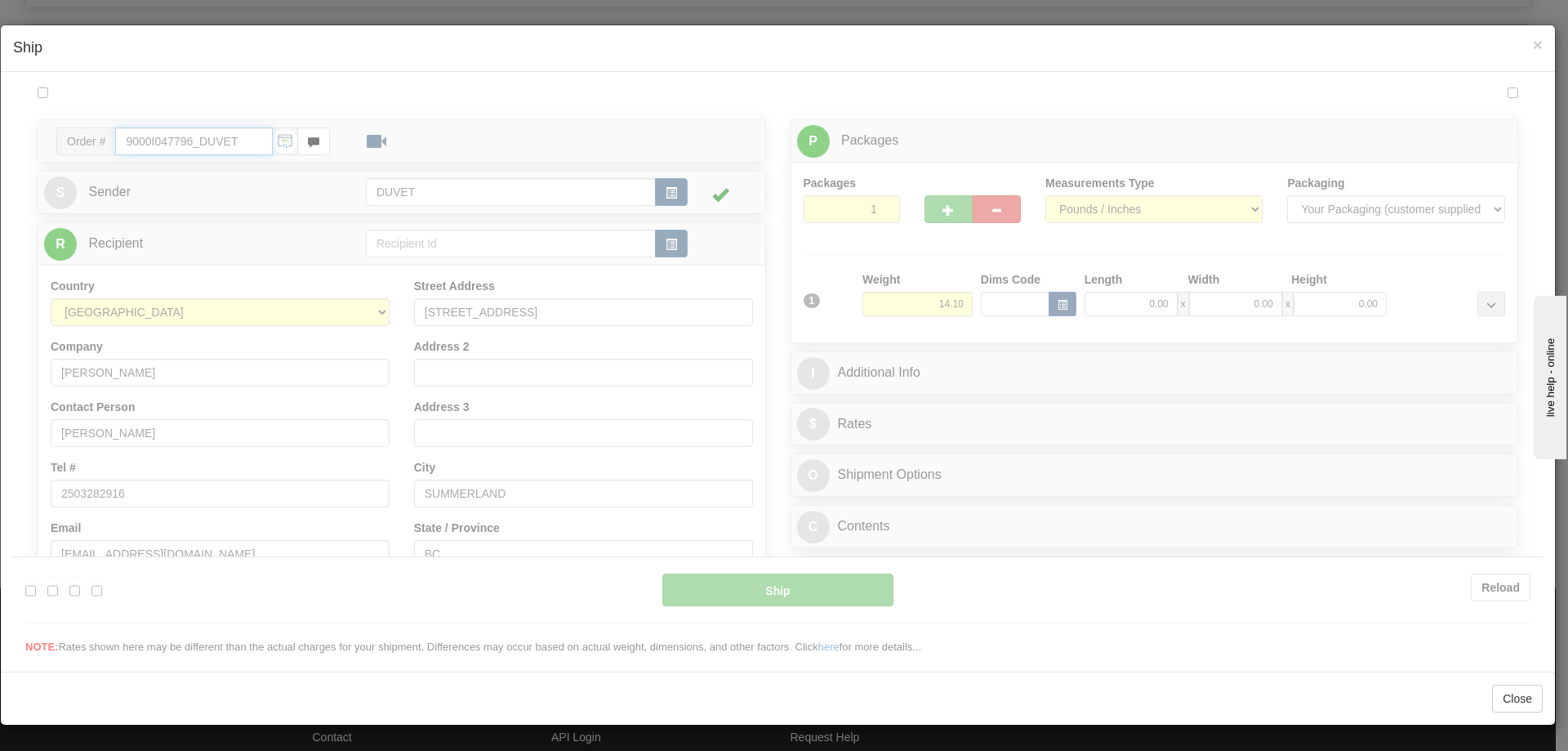
type input "12:02"
type input "16:00"
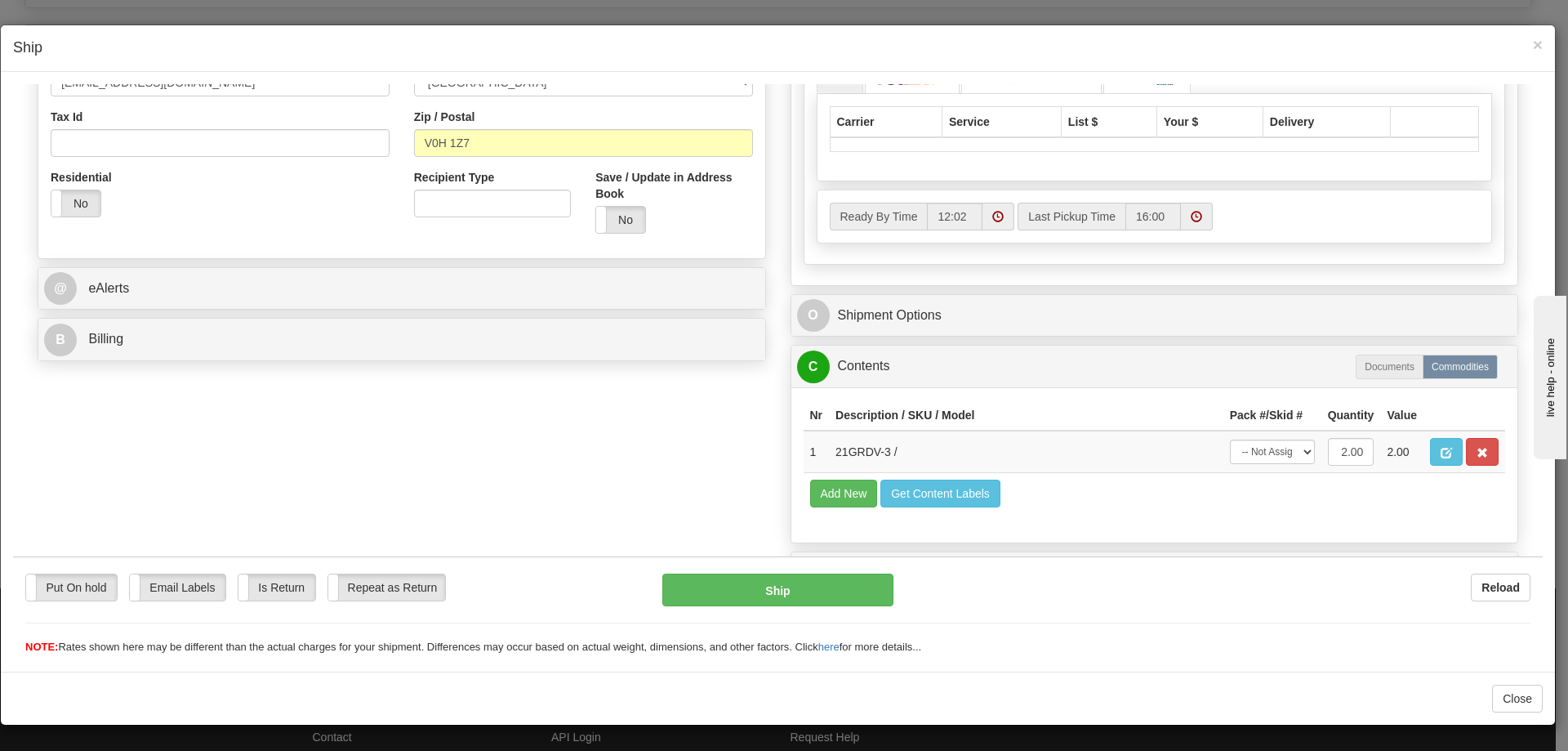
scroll to position [490, 0]
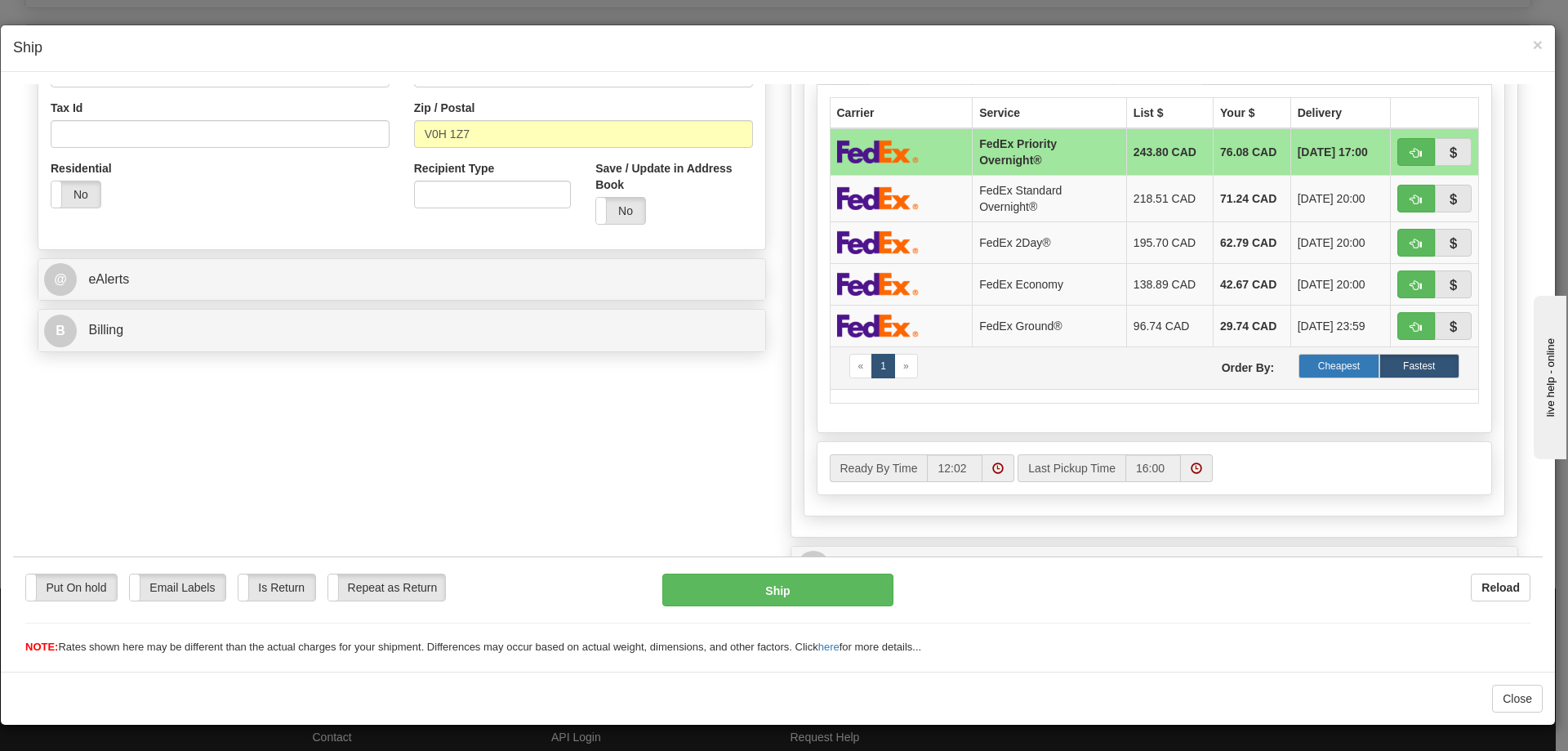
click at [1326, 361] on label "Cheapest" at bounding box center [1338, 365] width 80 height 25
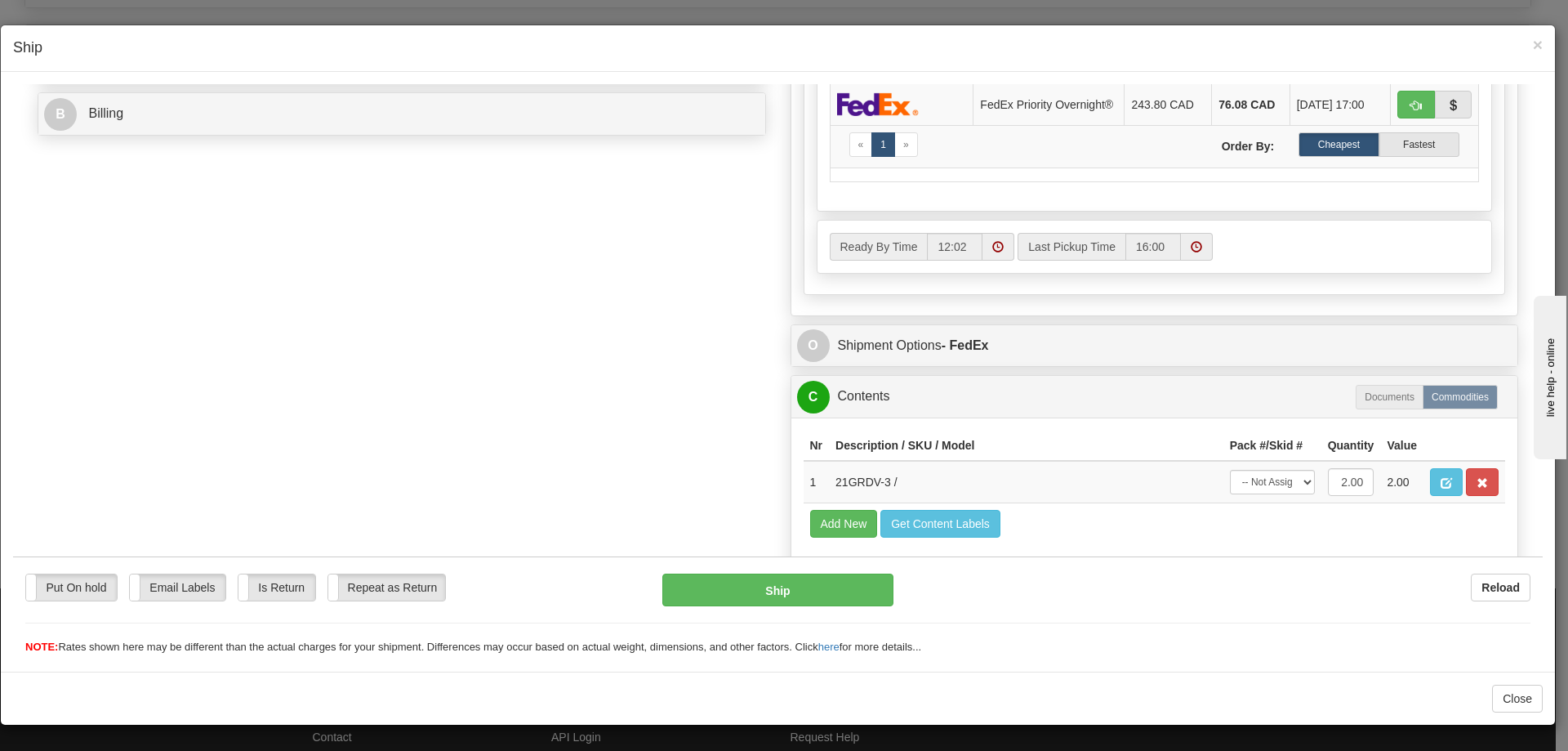
scroll to position [735, 0]
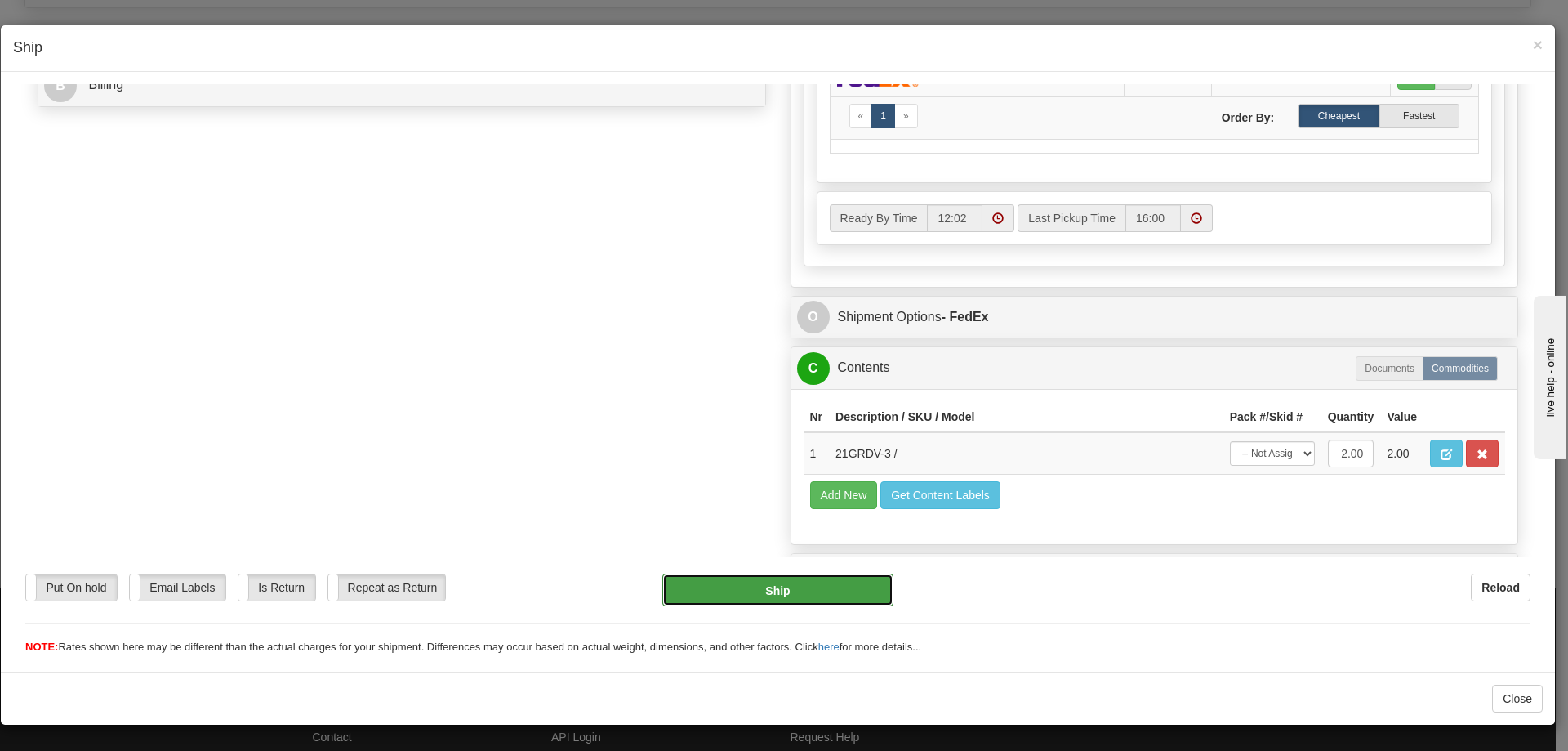
click at [781, 593] on button "Ship" at bounding box center [777, 589] width 231 height 33
type input "92"
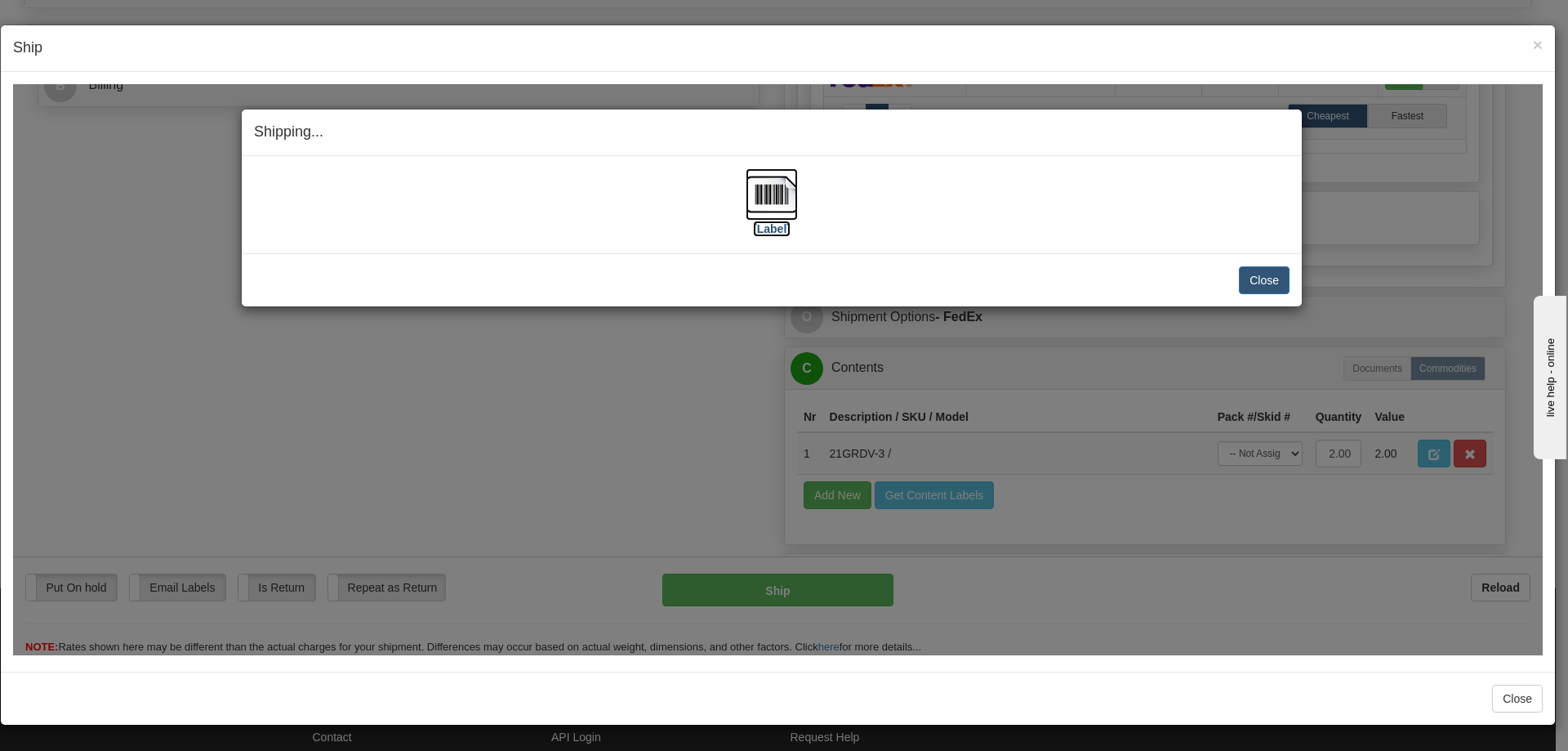
click at [770, 190] on img at bounding box center [772, 194] width 53 height 53
click at [1260, 278] on button "Close" at bounding box center [1264, 279] width 51 height 28
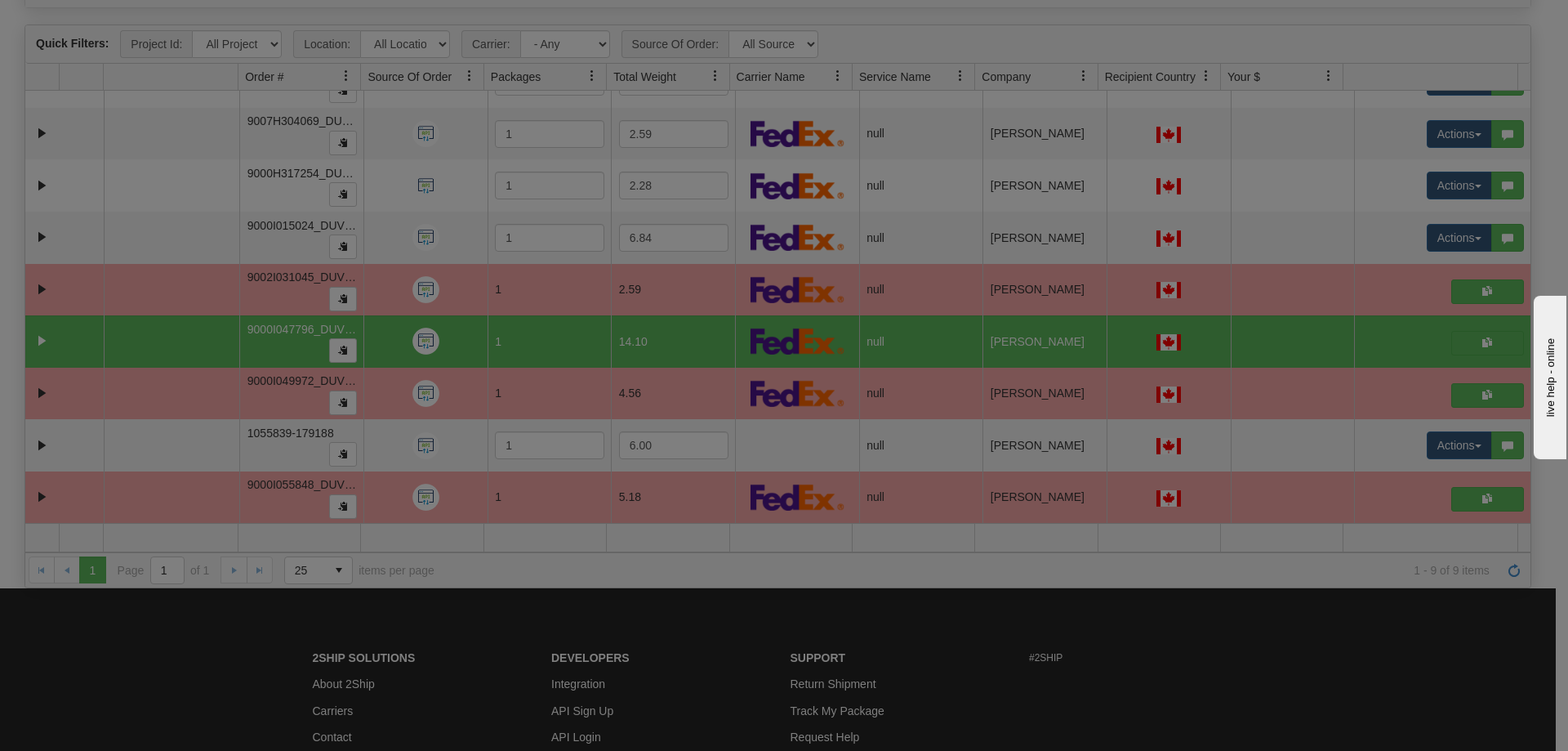
scroll to position [0, 0]
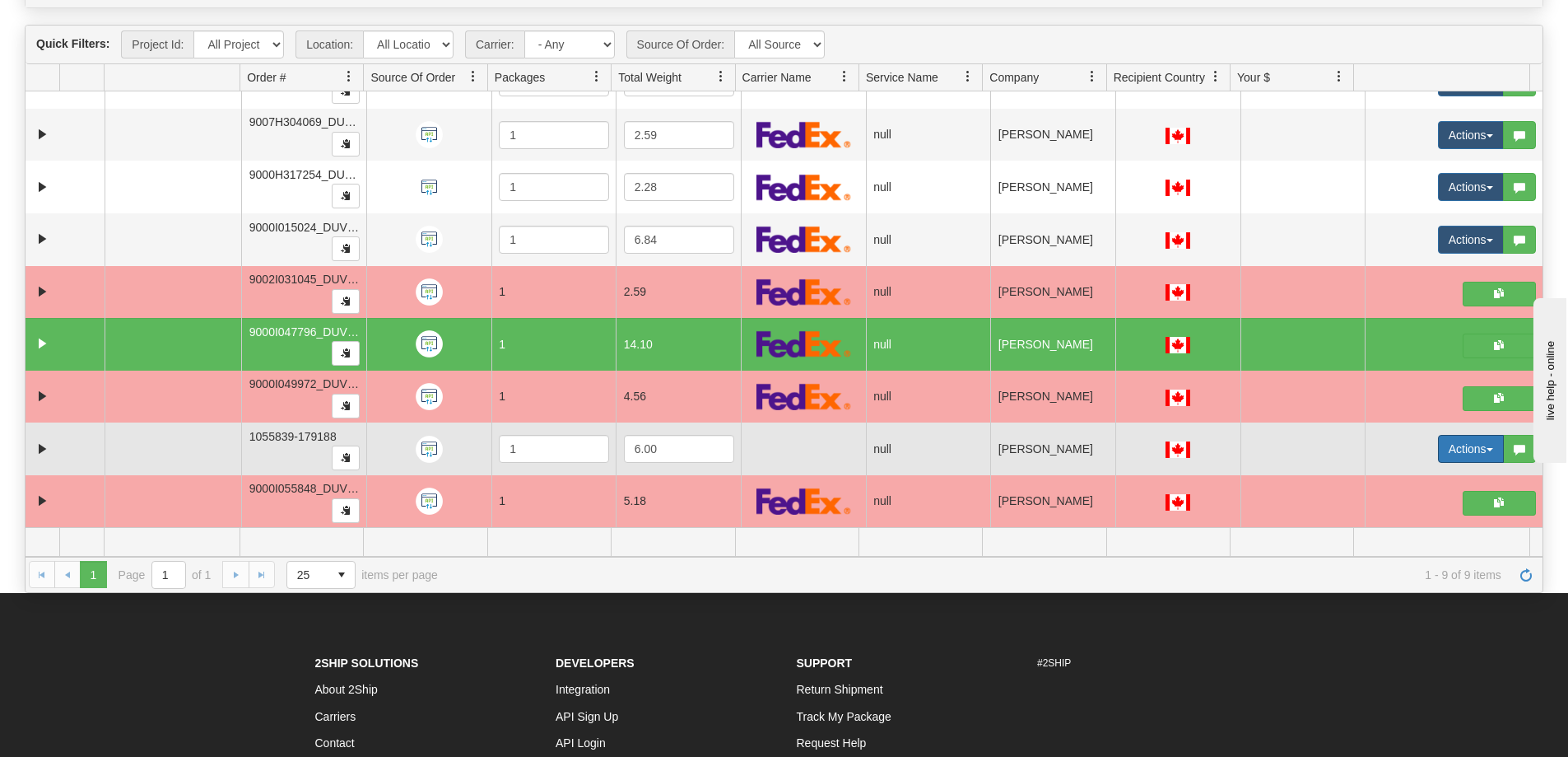
click at [1479, 443] on button "Actions" at bounding box center [1471, 448] width 66 height 28
click at [1389, 482] on span "Open" at bounding box center [1397, 480] width 40 height 13
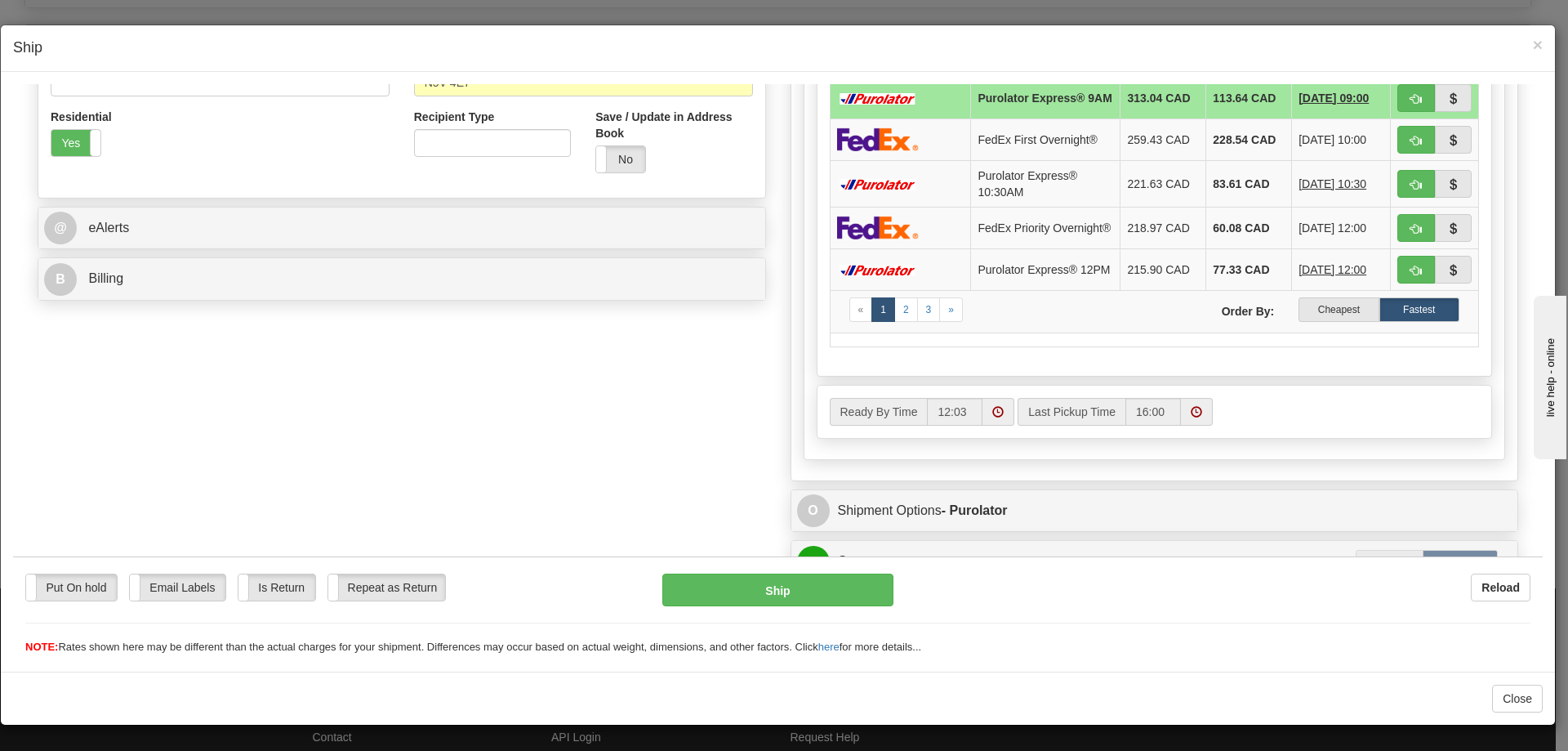
scroll to position [572, 0]
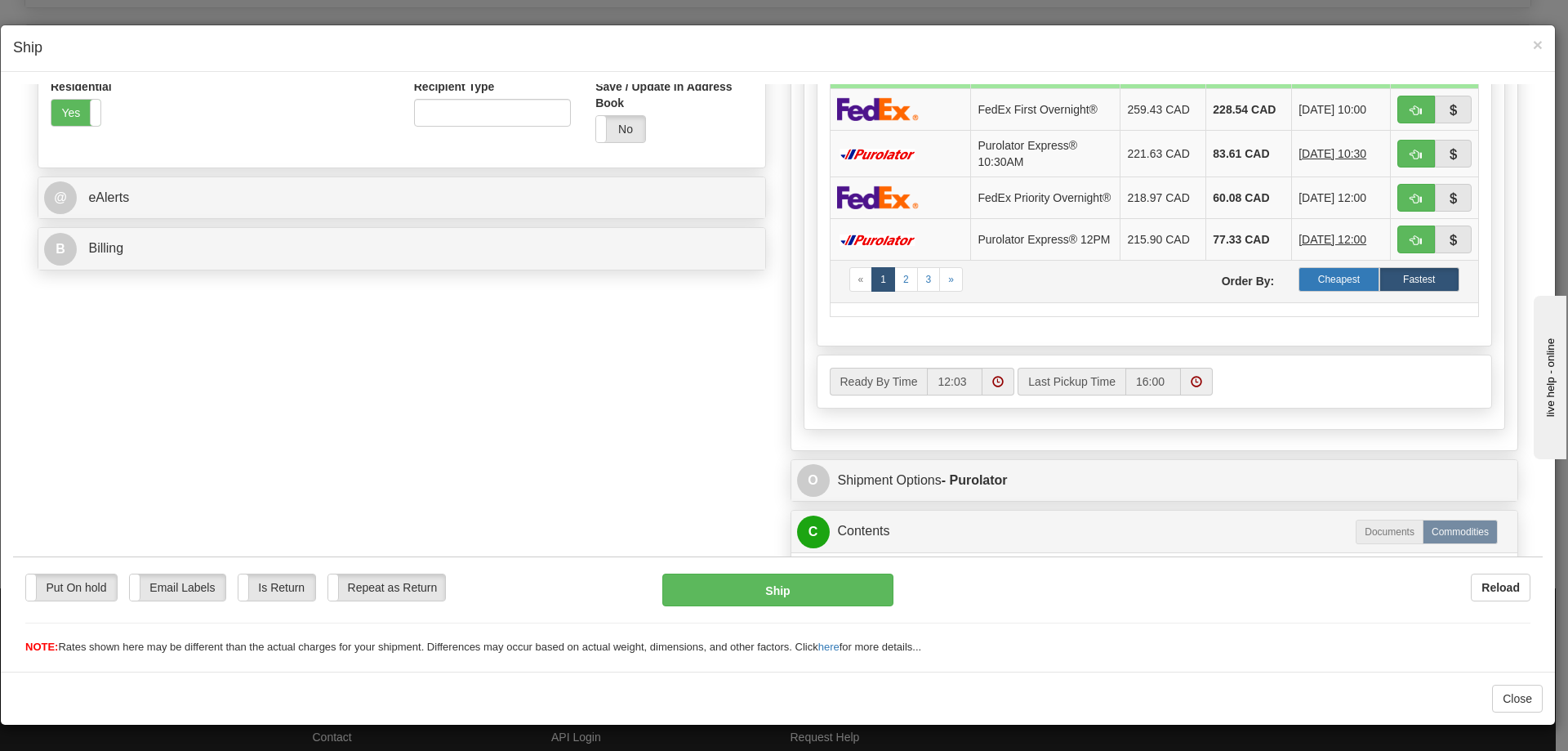
click at [1337, 289] on label "Cheapest" at bounding box center [1338, 278] width 80 height 25
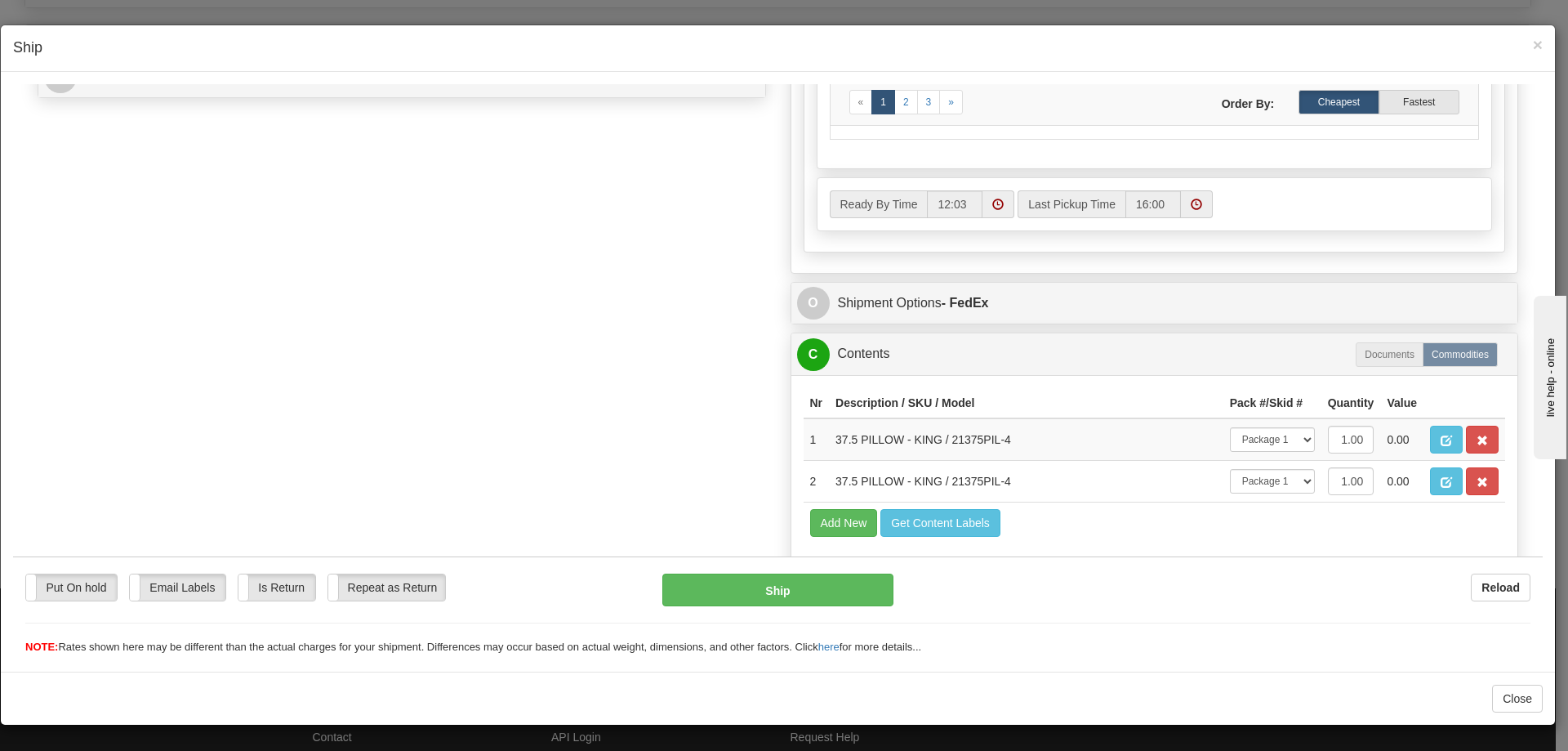
scroll to position [804, 0]
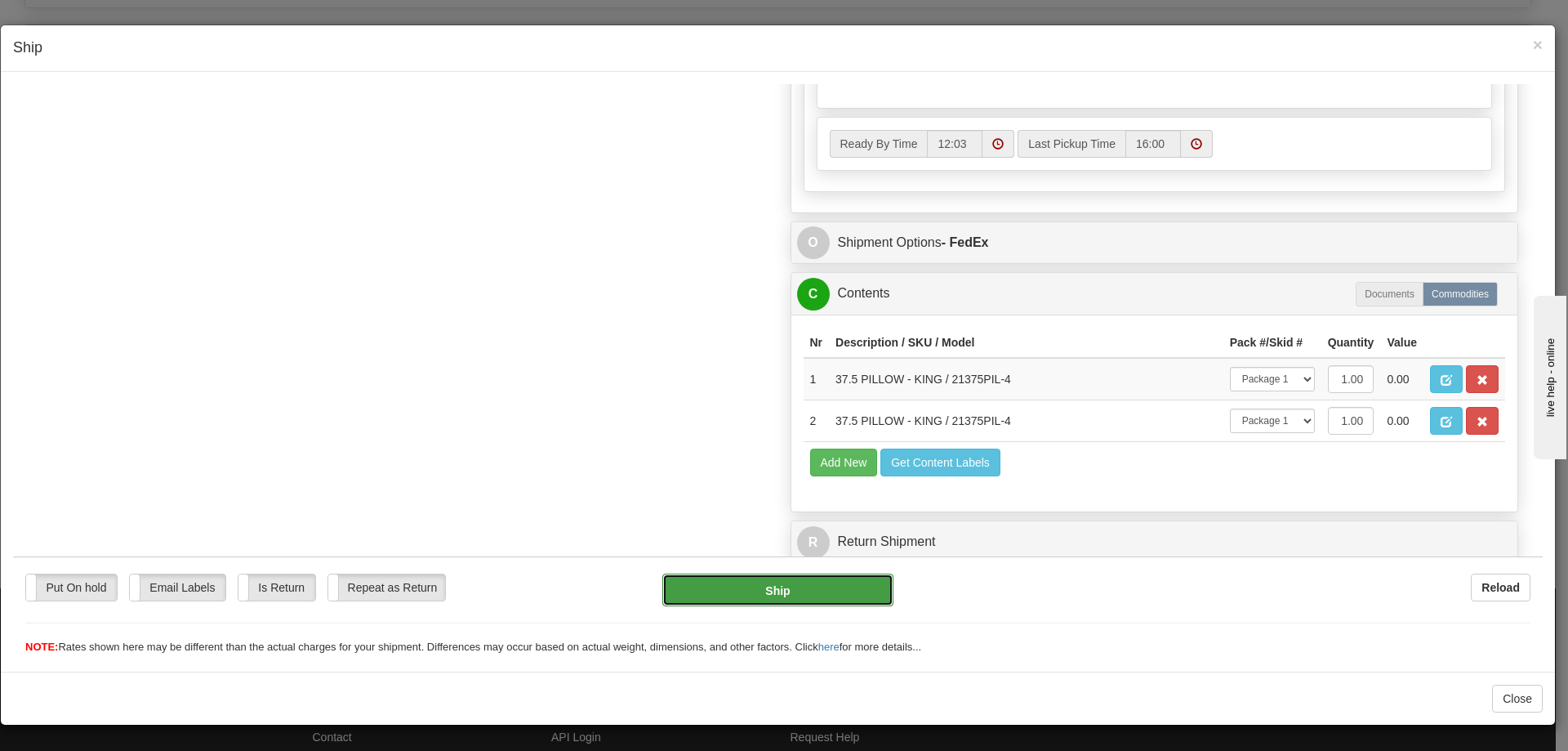
click at [763, 588] on button "Ship" at bounding box center [777, 589] width 231 height 33
type input "92"
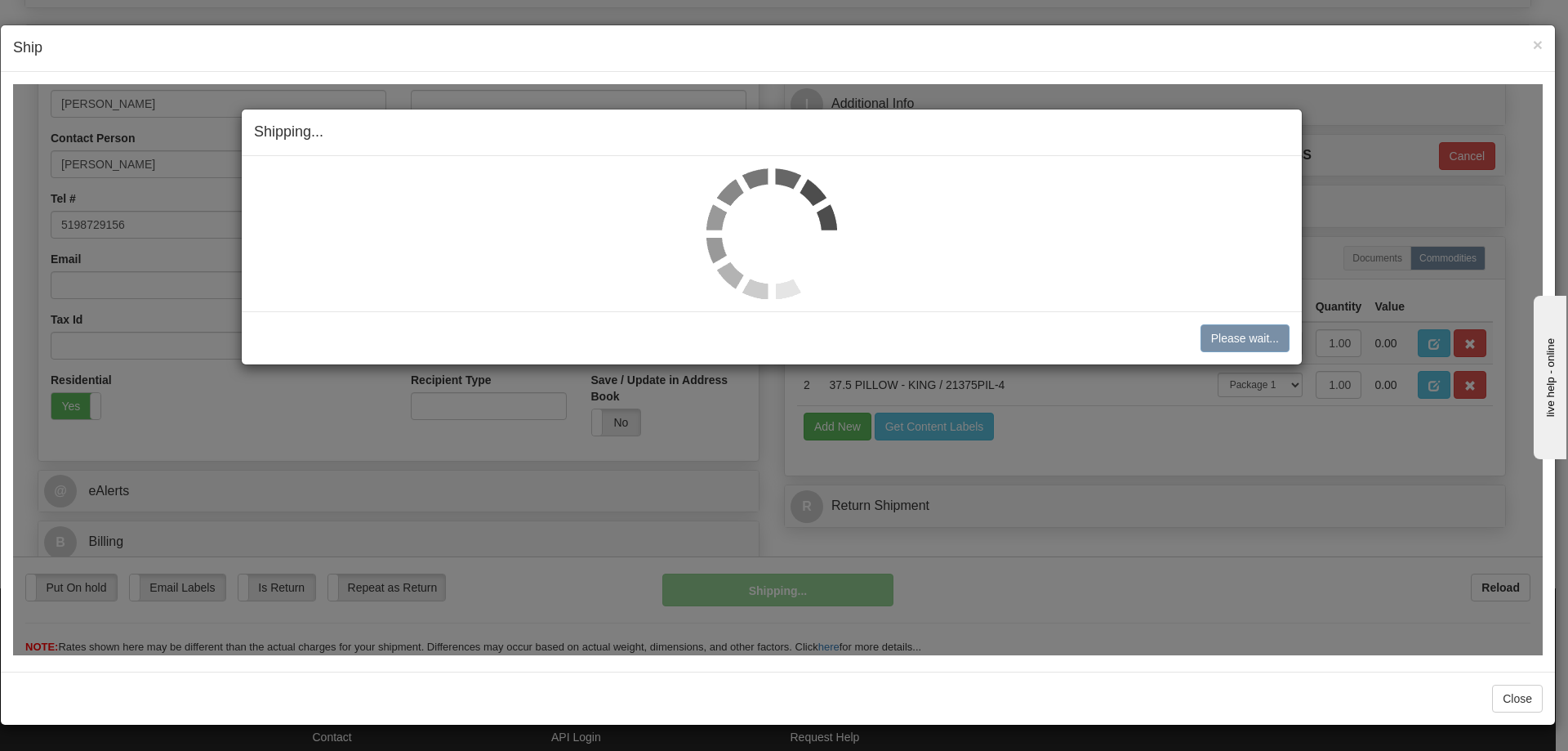
scroll to position [278, 0]
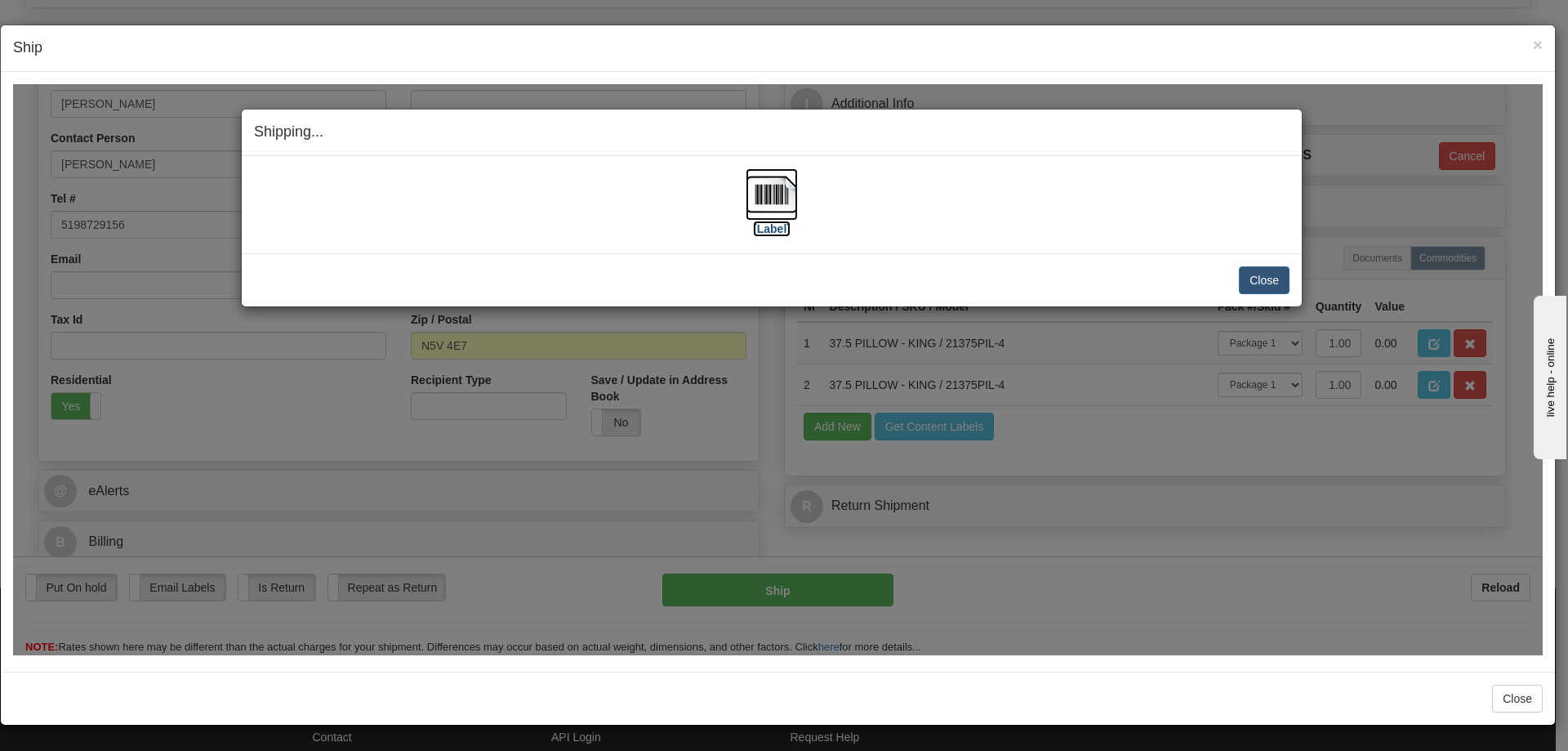
click at [768, 190] on img at bounding box center [772, 194] width 53 height 53
